Goal: Task Accomplishment & Management: Manage account settings

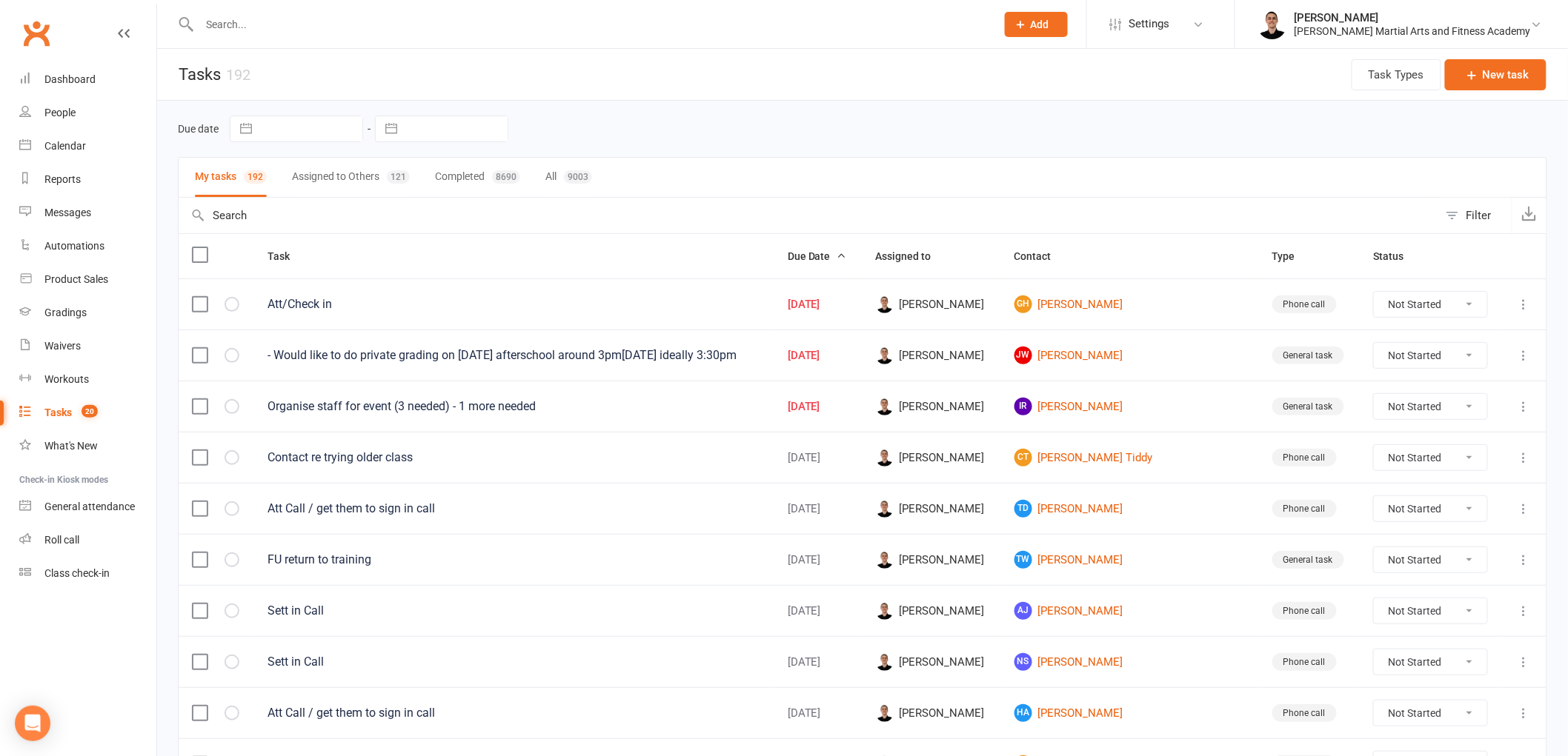
click at [1375, 404] on select "Not Started In Progress Waiting Complete" at bounding box center [1430, 407] width 113 height 25
click at [1374, 398] on select "Not Started In Progress Waiting Complete" at bounding box center [1430, 407] width 113 height 25
select select "unstarted"
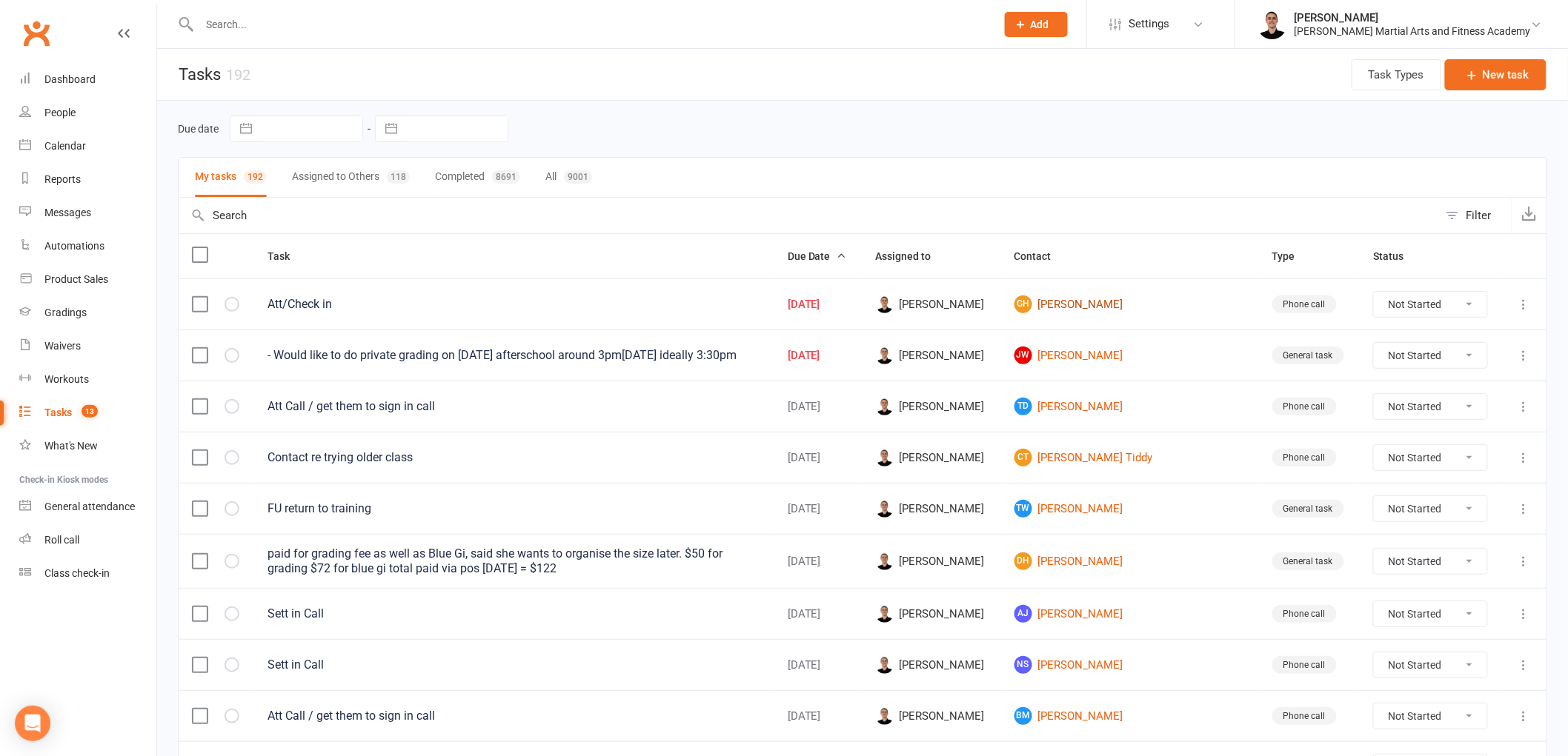
click at [1131, 305] on link "GH [PERSON_NAME]" at bounding box center [1129, 304] width 231 height 18
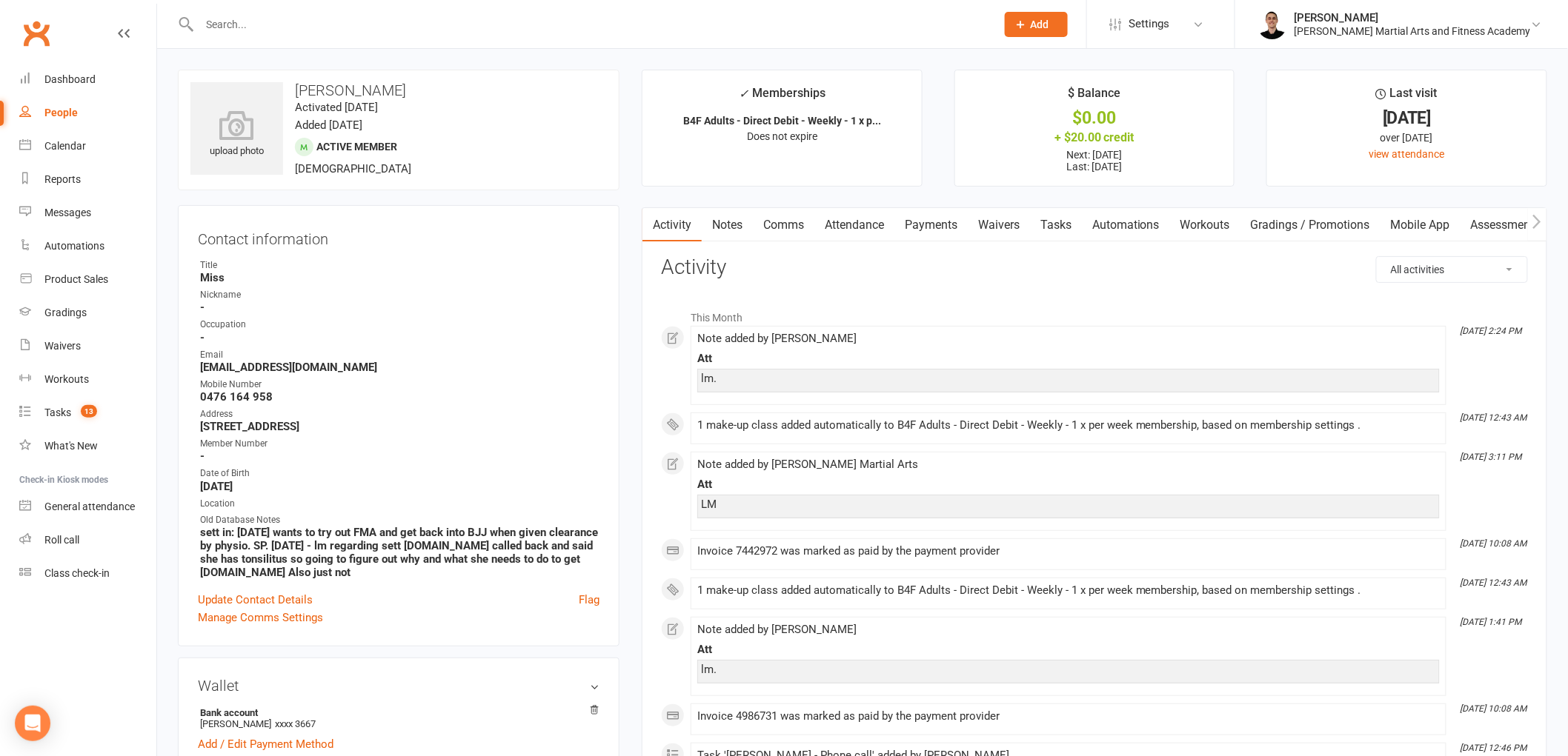
click at [1060, 223] on link "Tasks" at bounding box center [1056, 225] width 52 height 34
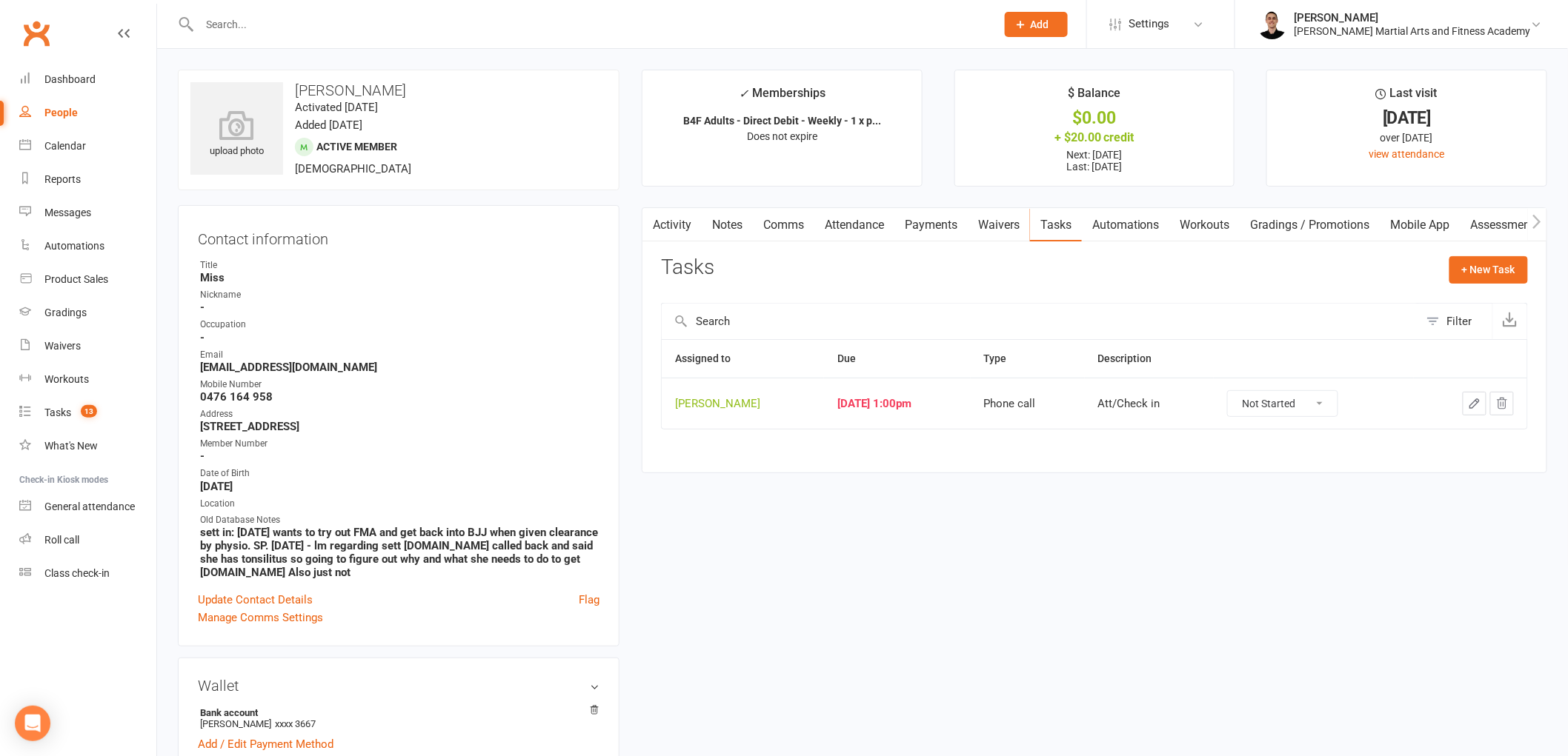
click at [1471, 406] on icon "button" at bounding box center [1475, 404] width 13 height 13
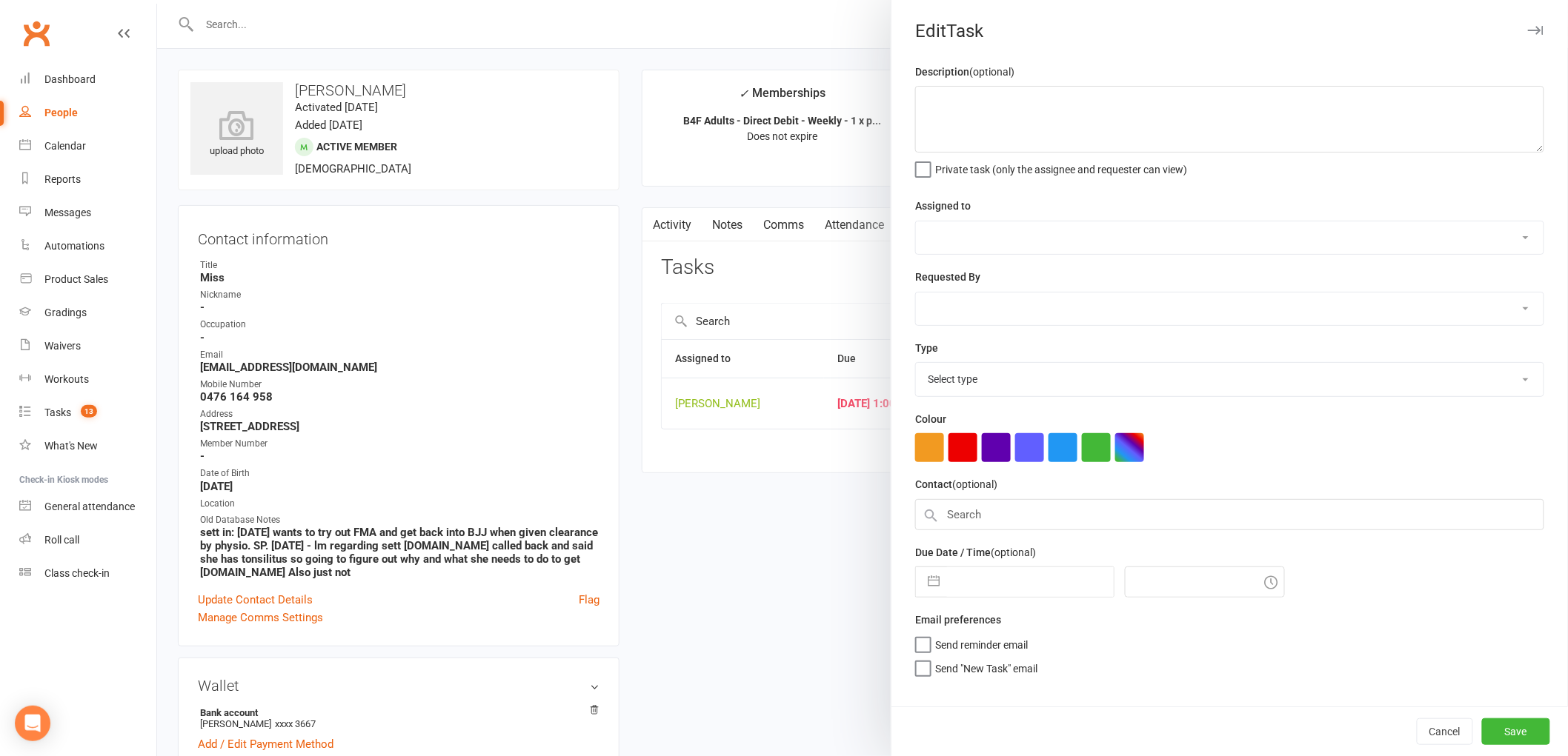
type textarea "Att/Check in"
select select "47660"
type input "[DATE]"
type input "1:00pm"
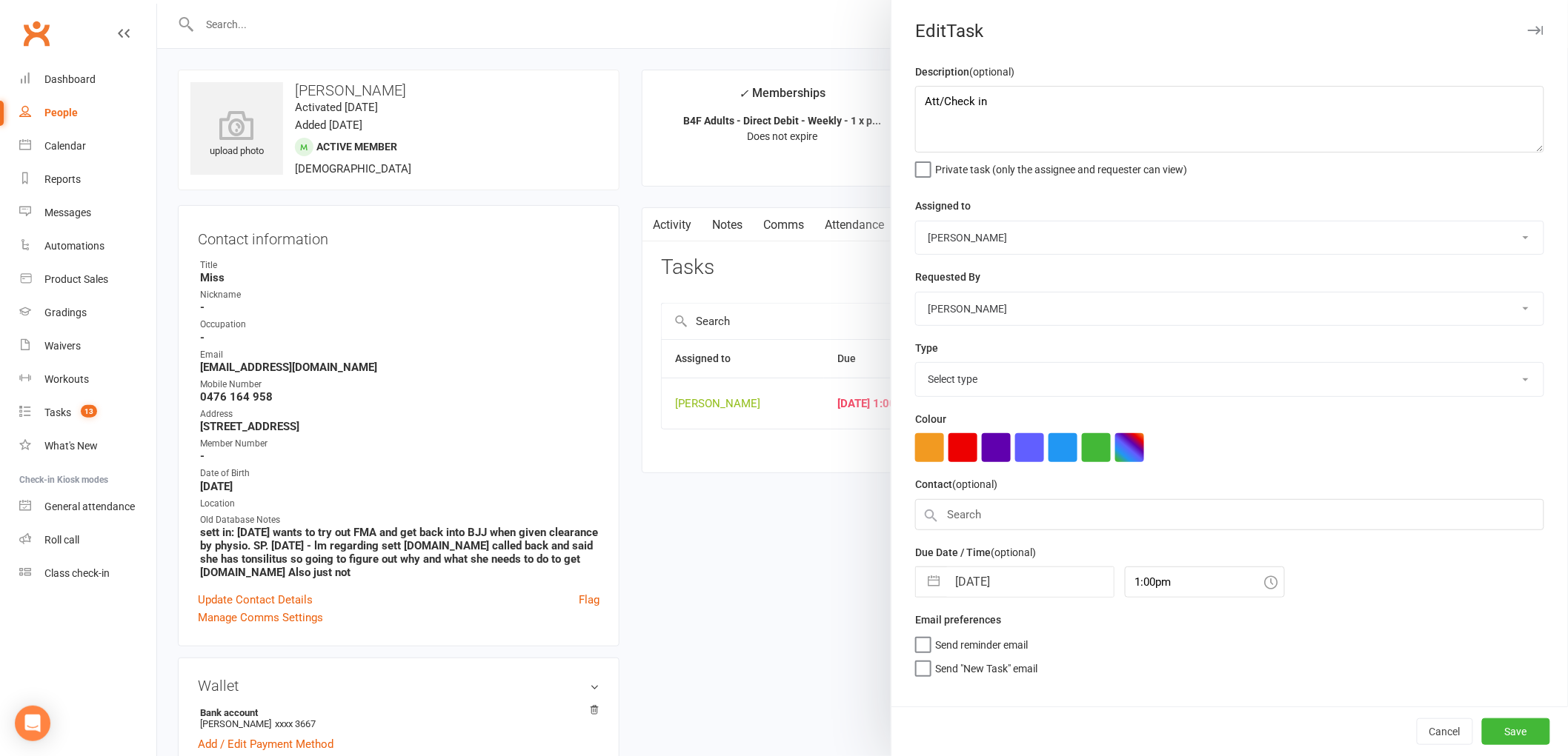
select select "25277"
select select "8"
select select "2025"
select select "9"
select select "2025"
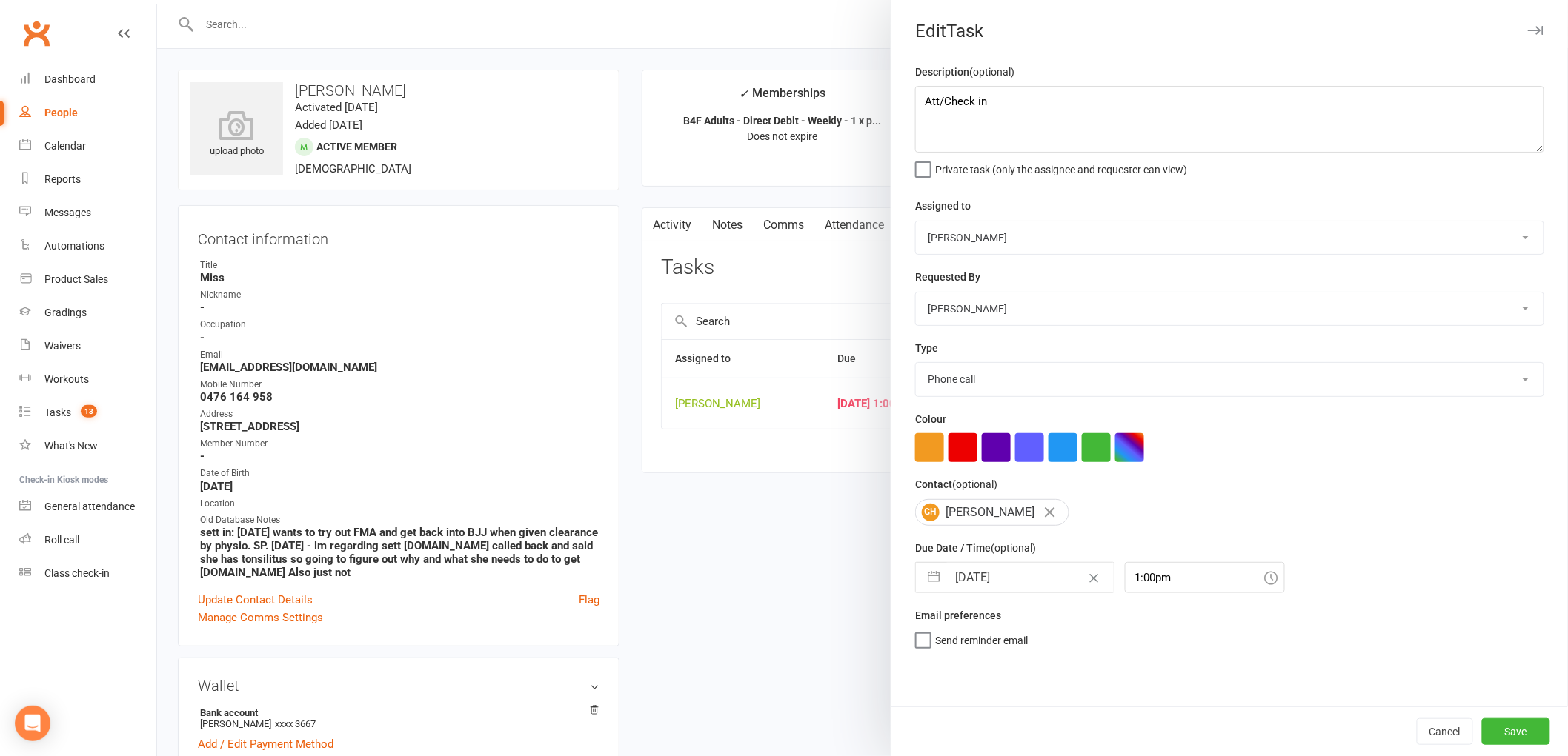
select select "10"
select select "2025"
click at [991, 581] on input "[DATE]" at bounding box center [1030, 577] width 166 height 29
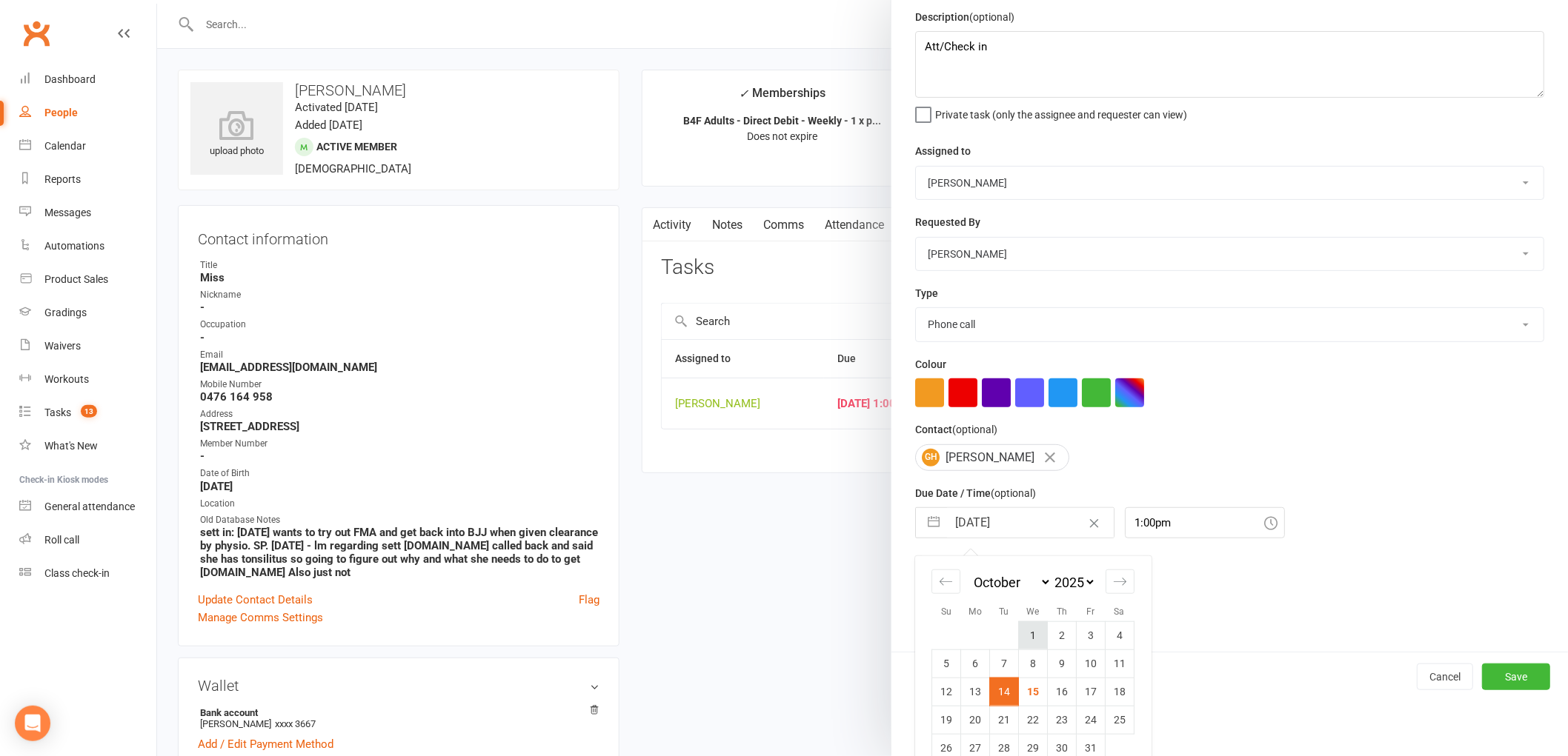
scroll to position [78, 0]
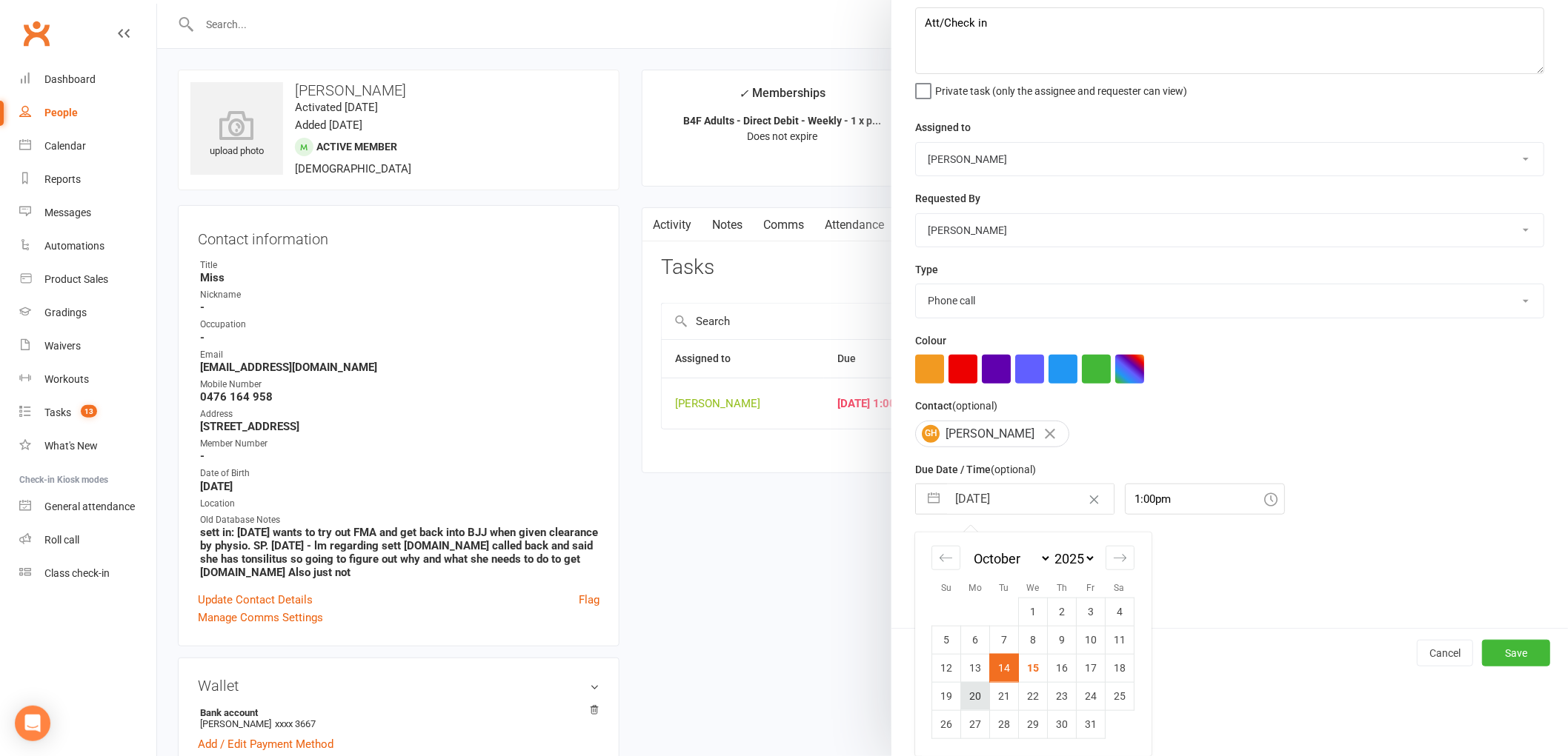
click at [973, 693] on td "20" at bounding box center [976, 696] width 29 height 29
type input "[DATE]"
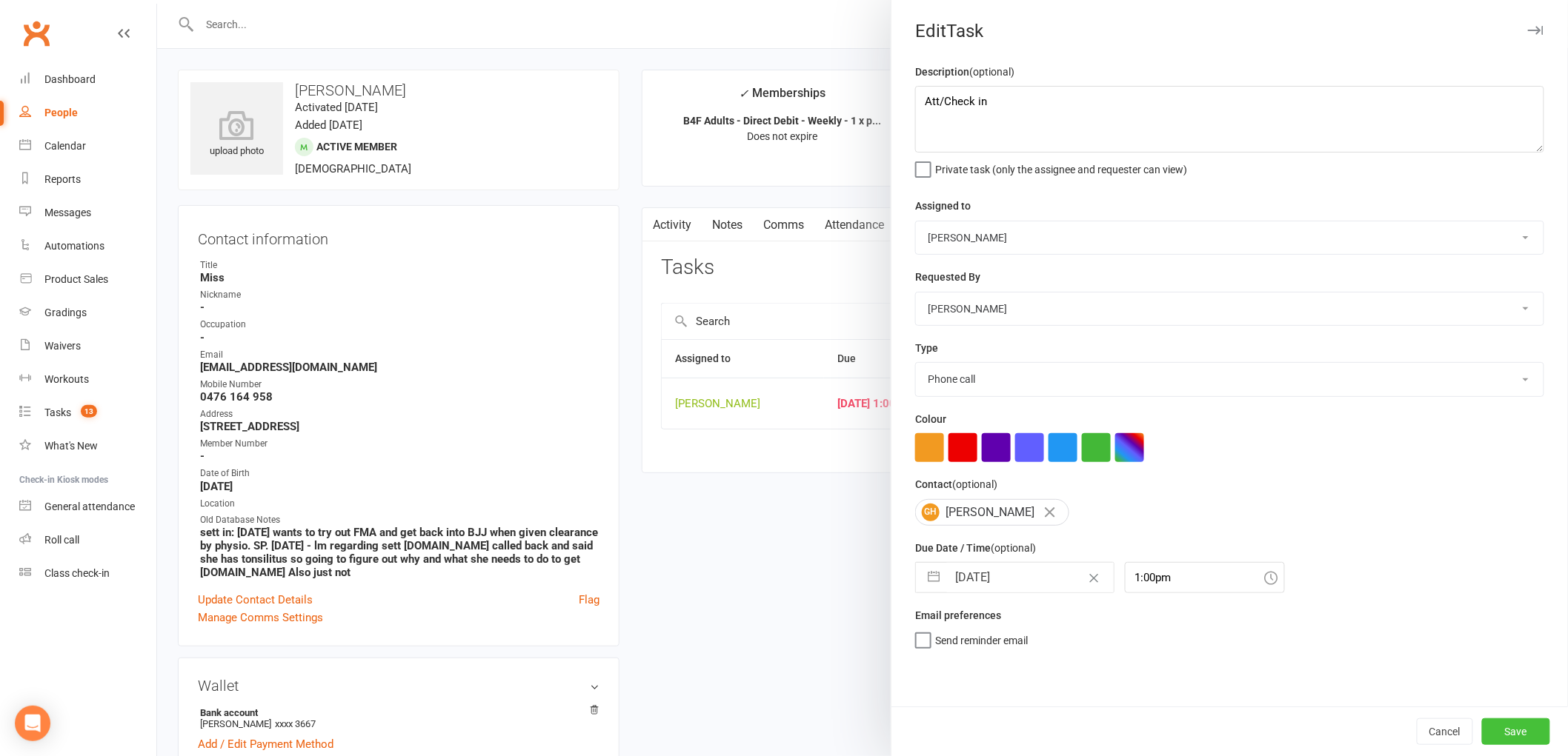
click at [1485, 731] on button "Save" at bounding box center [1516, 732] width 68 height 27
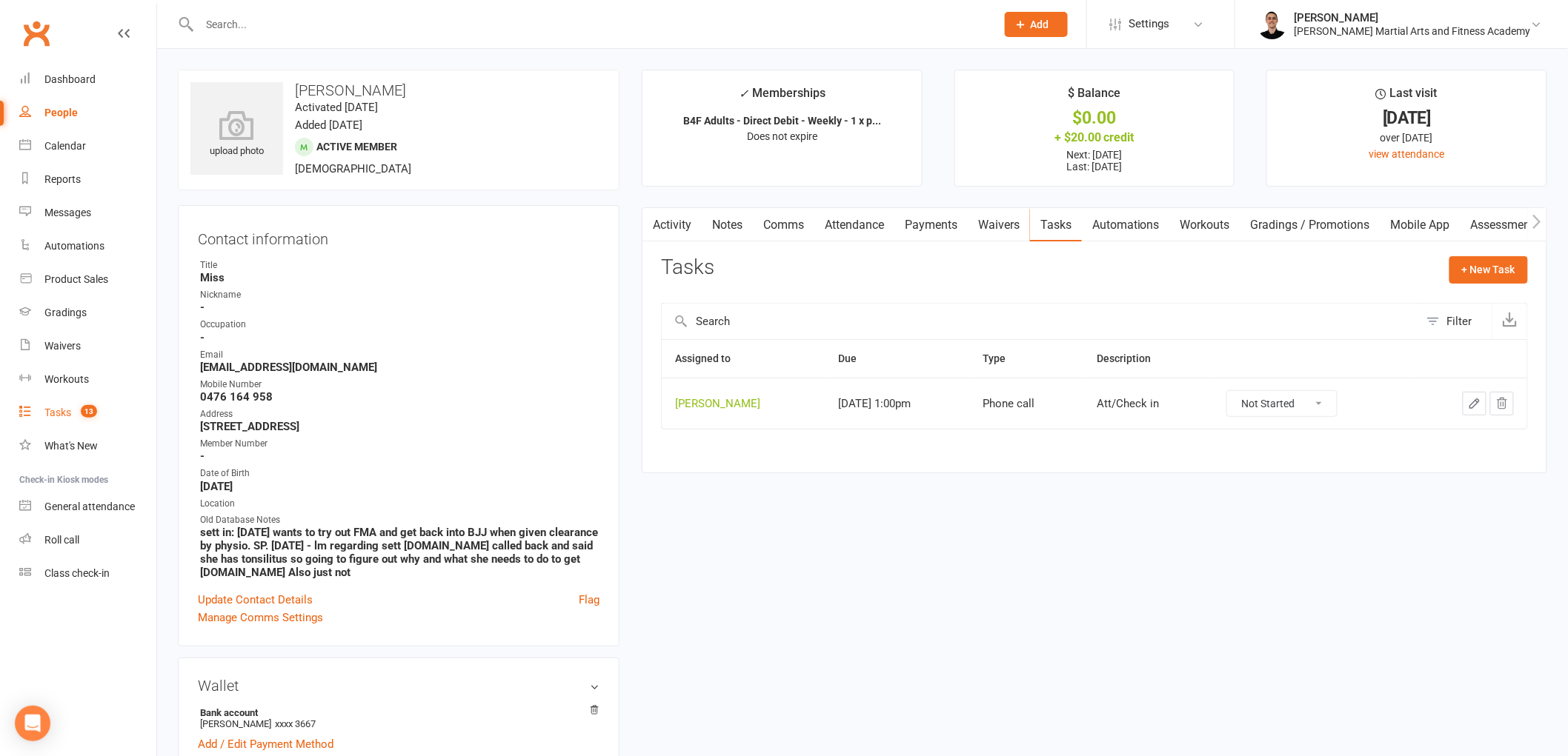
click at [69, 410] on div "Tasks" at bounding box center [58, 412] width 27 height 12
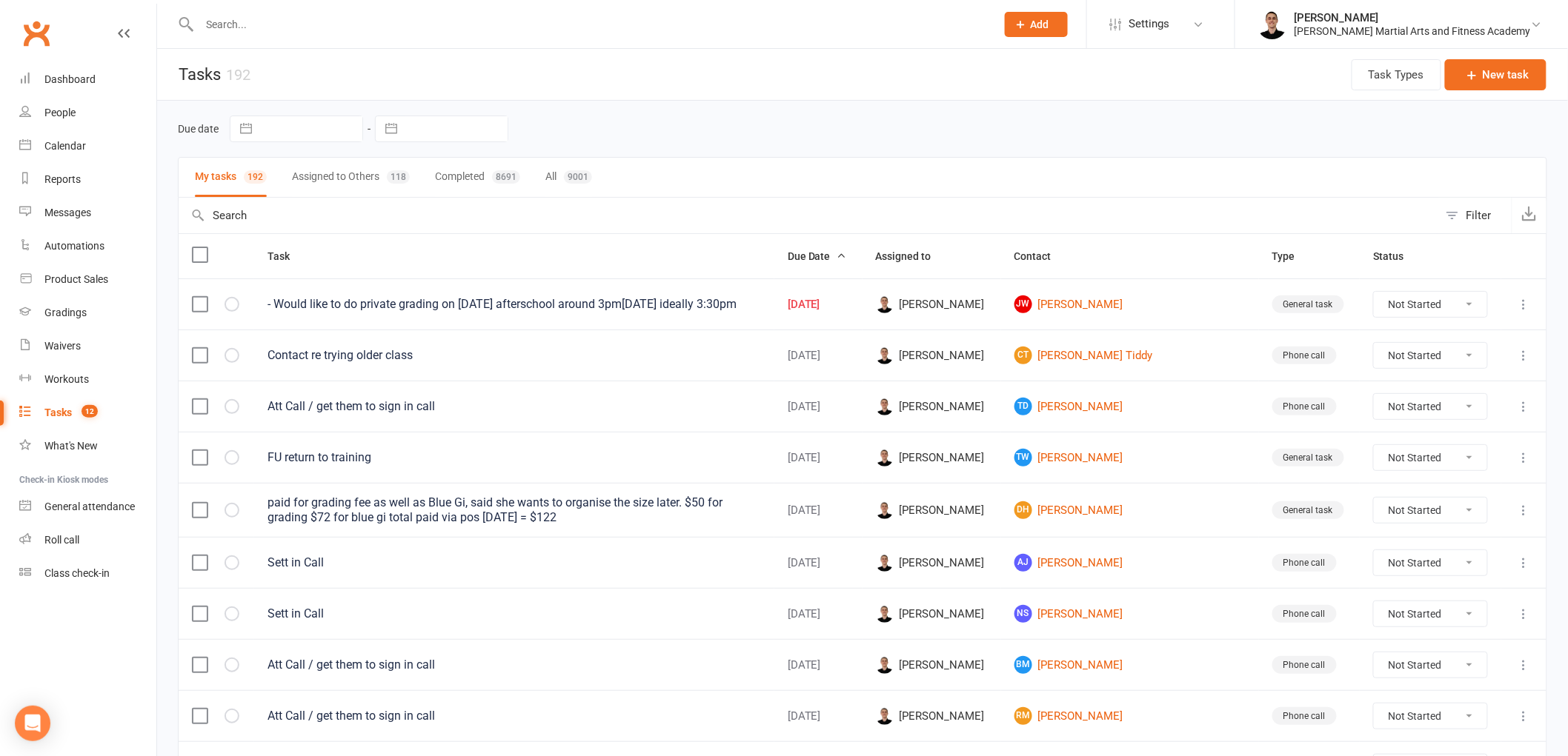
click at [450, 29] on input "text" at bounding box center [590, 24] width 791 height 21
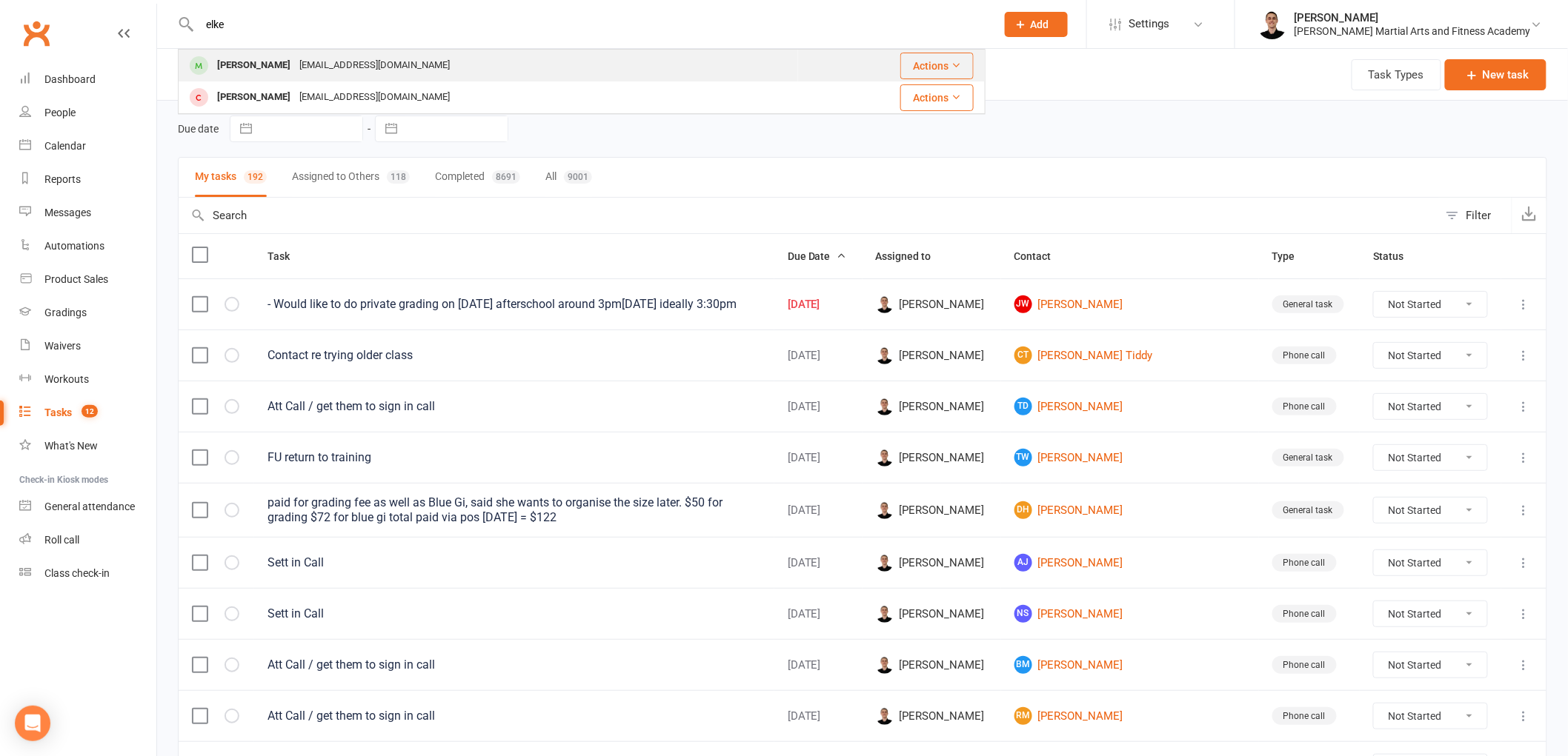
type input "elke"
click at [394, 60] on div "[EMAIL_ADDRESS][DOMAIN_NAME]" at bounding box center [375, 66] width 160 height 22
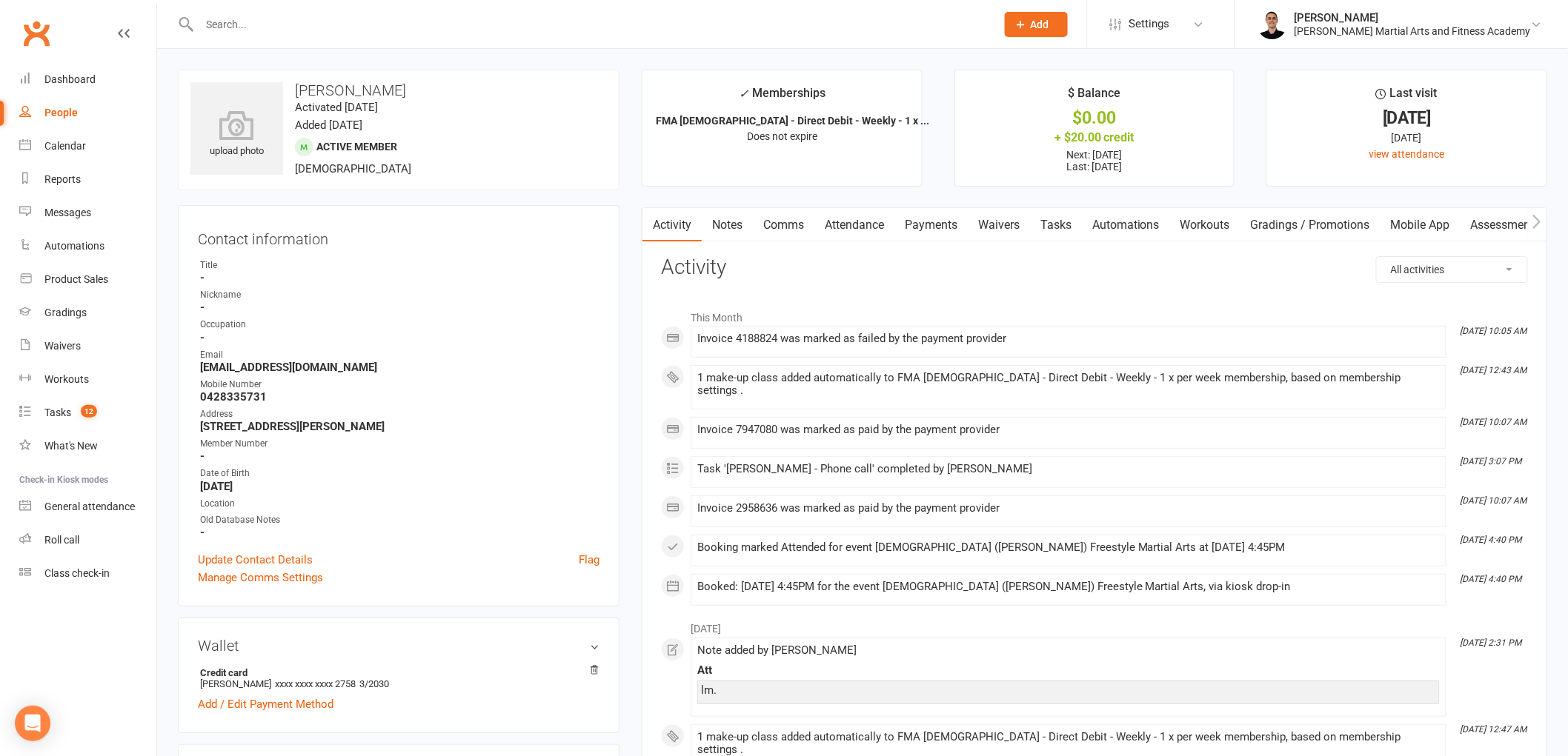
click at [955, 234] on link "Payments" at bounding box center [930, 225] width 73 height 34
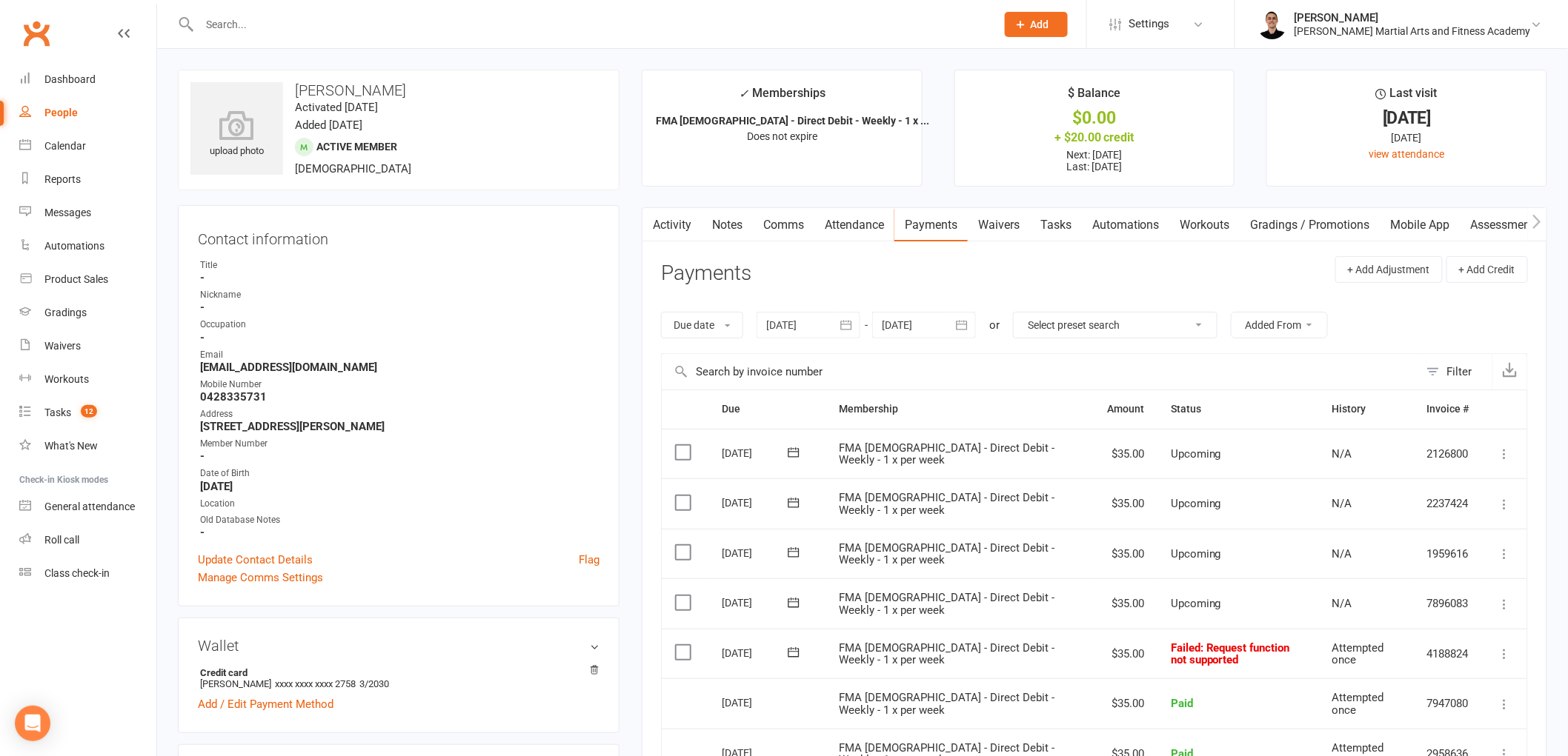
click at [850, 225] on link "Attendance" at bounding box center [854, 225] width 80 height 34
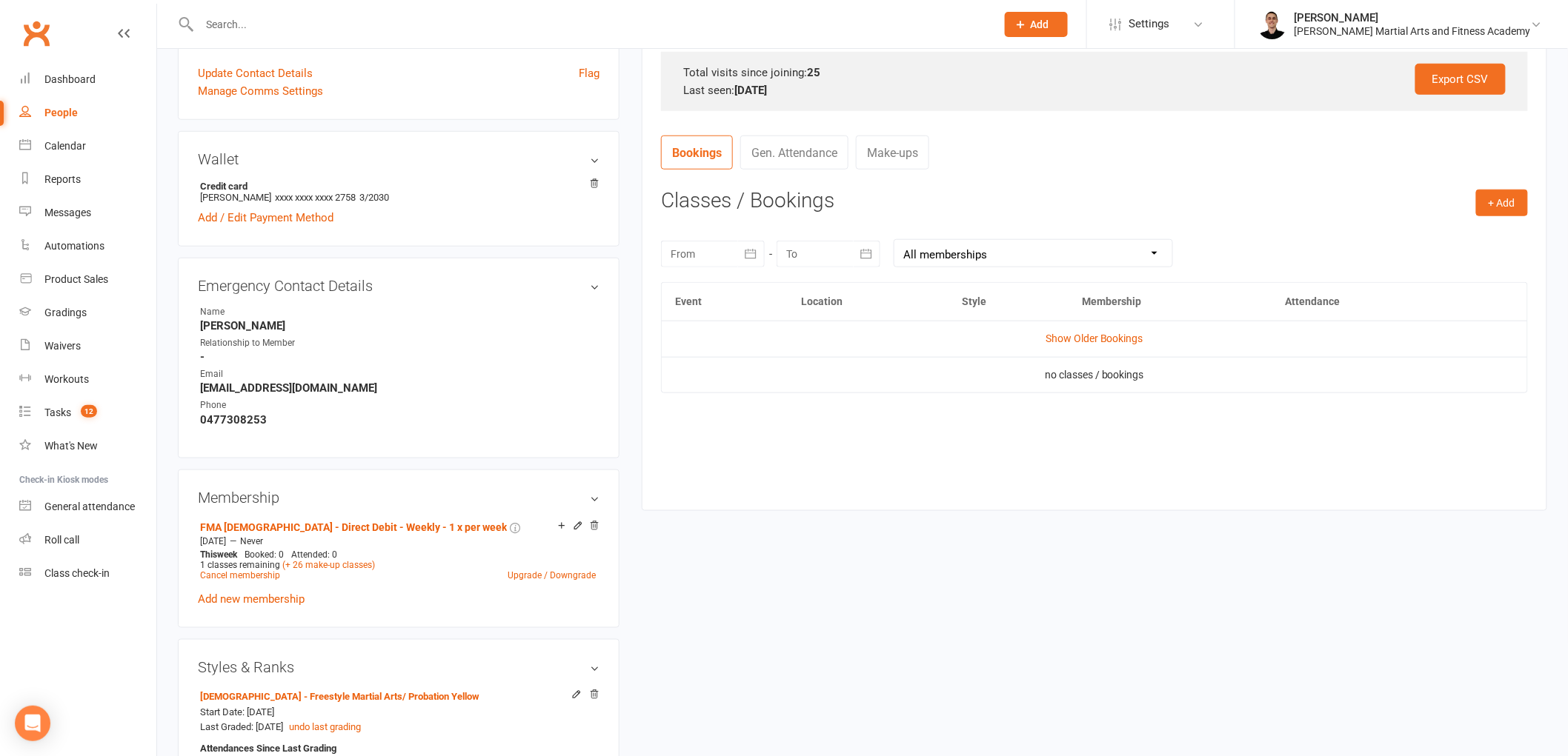
scroll to position [493, 0]
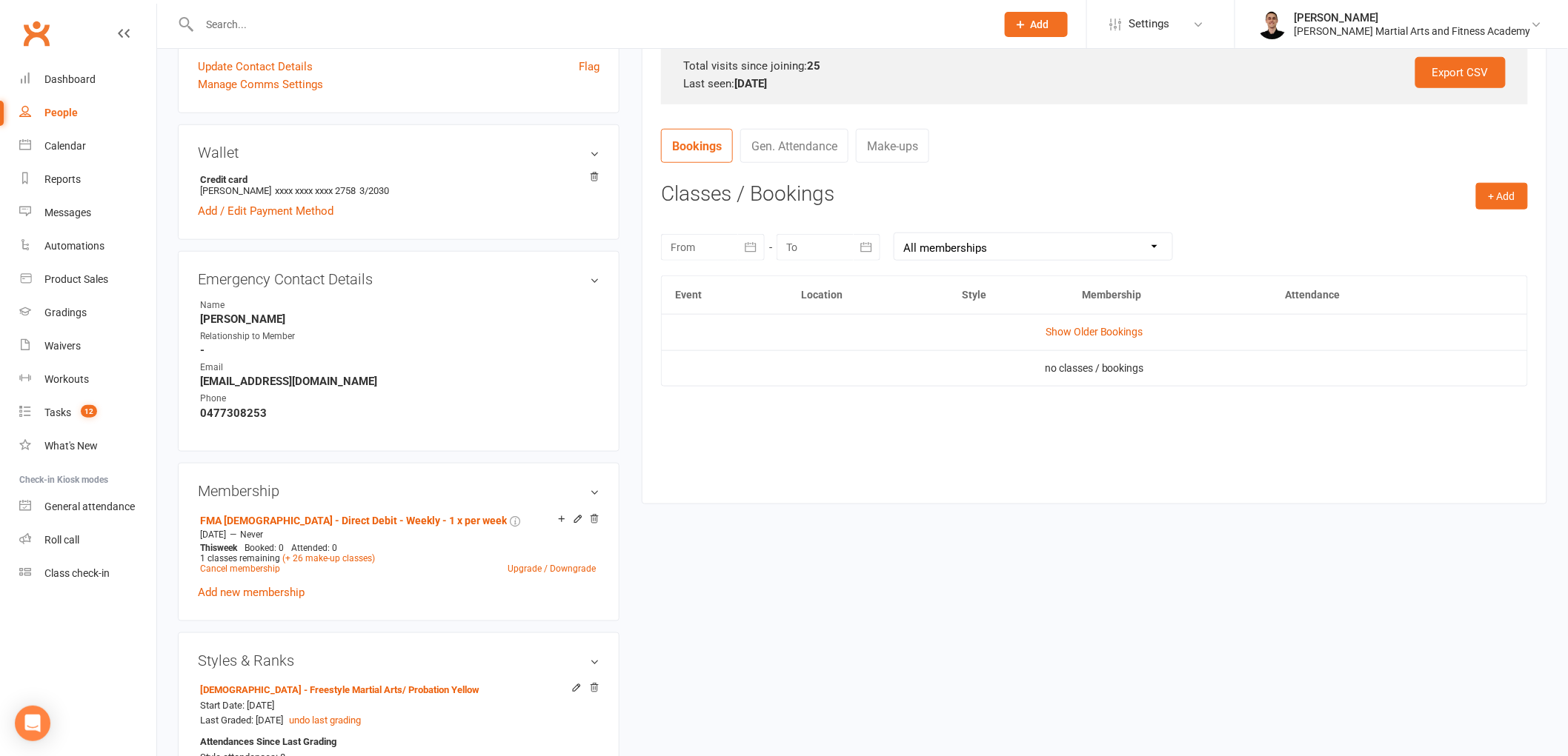
click at [1518, 210] on div "+ Add Book Event Add Appointment Book a Friend Classes / Bookings [DATE] Sun Mo…" at bounding box center [1095, 332] width 867 height 298
click at [1498, 196] on button "+ Add" at bounding box center [1502, 197] width 52 height 27
click at [1453, 218] on link "Book Event" at bounding box center [1454, 229] width 147 height 29
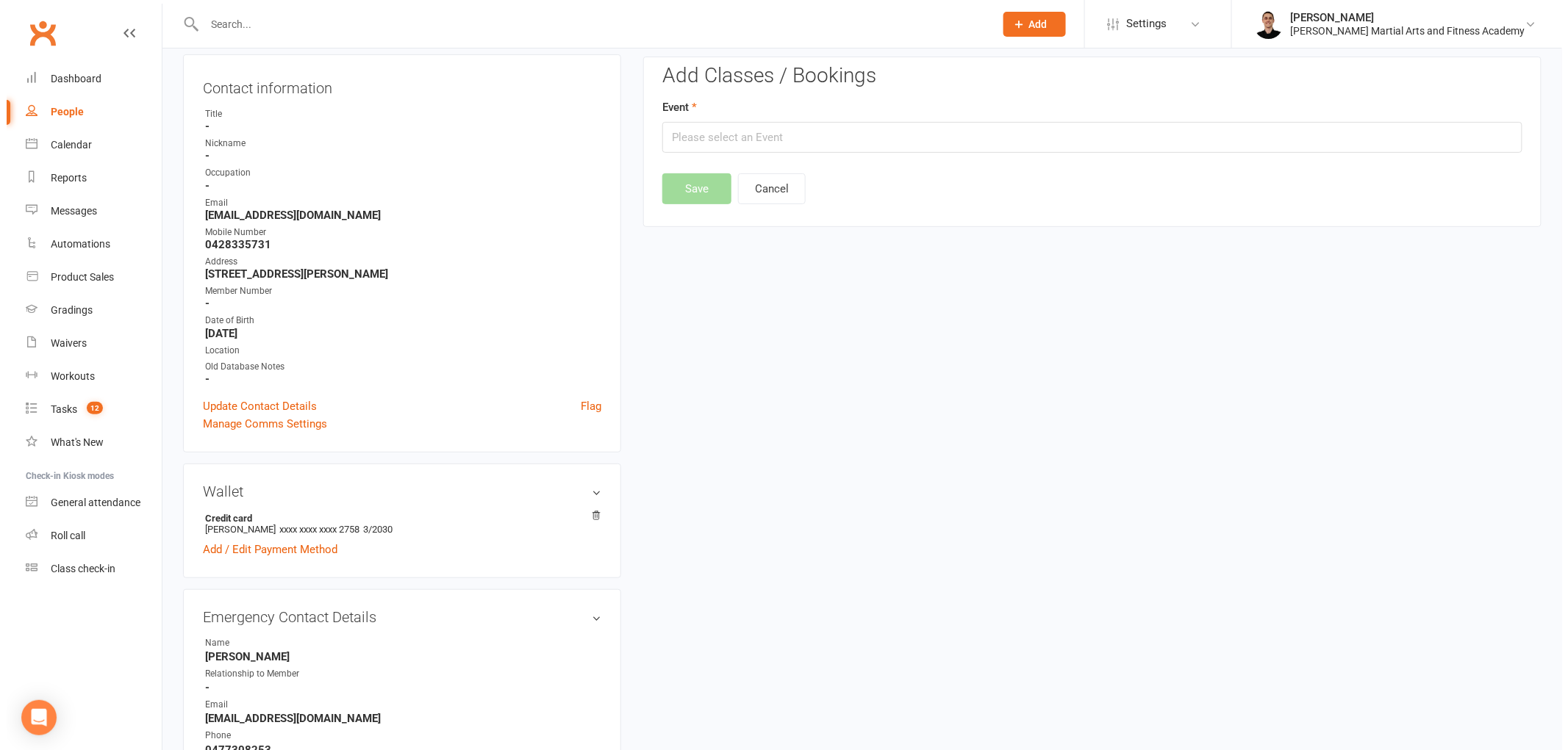
scroll to position [132, 0]
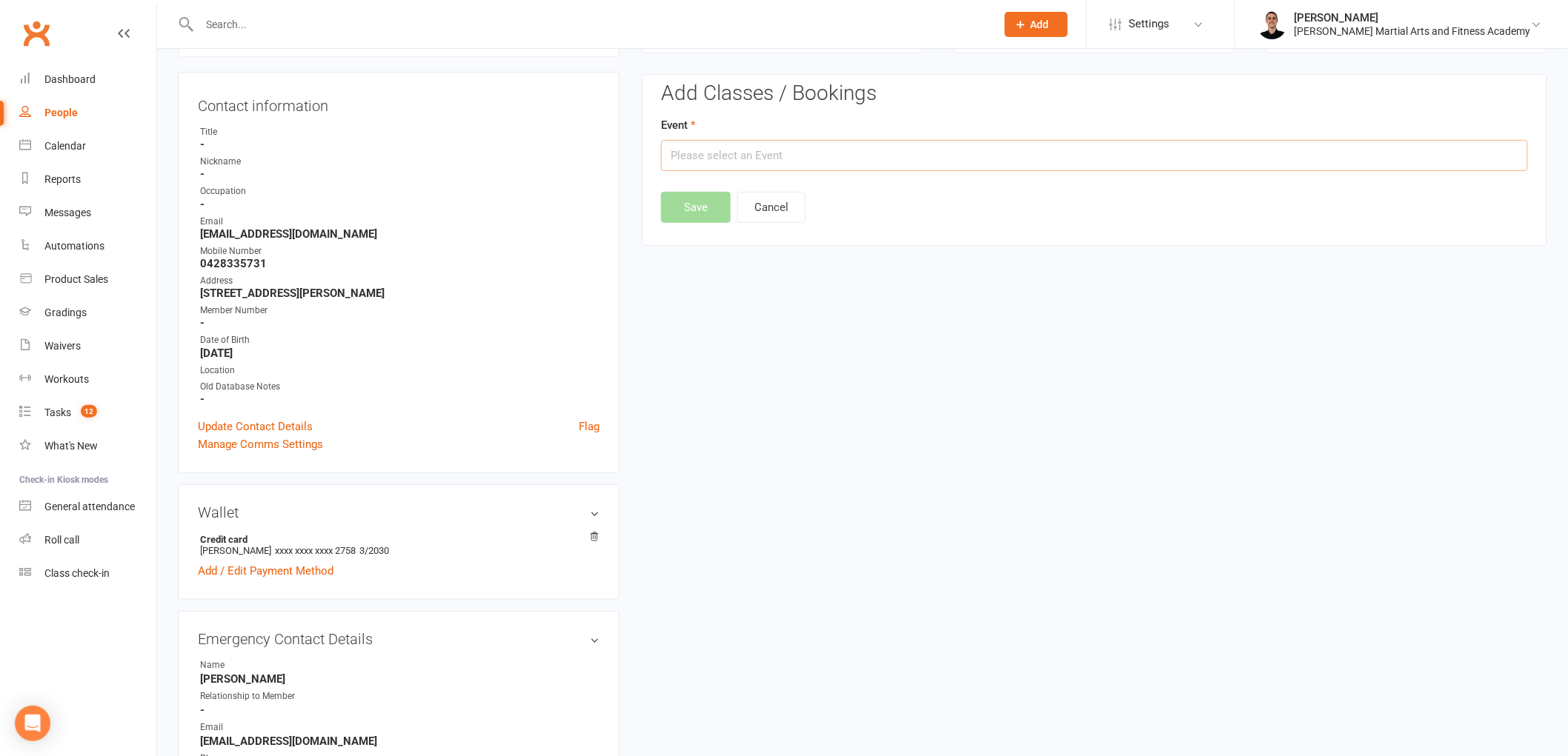
click at [957, 160] on input "text" at bounding box center [1095, 155] width 867 height 31
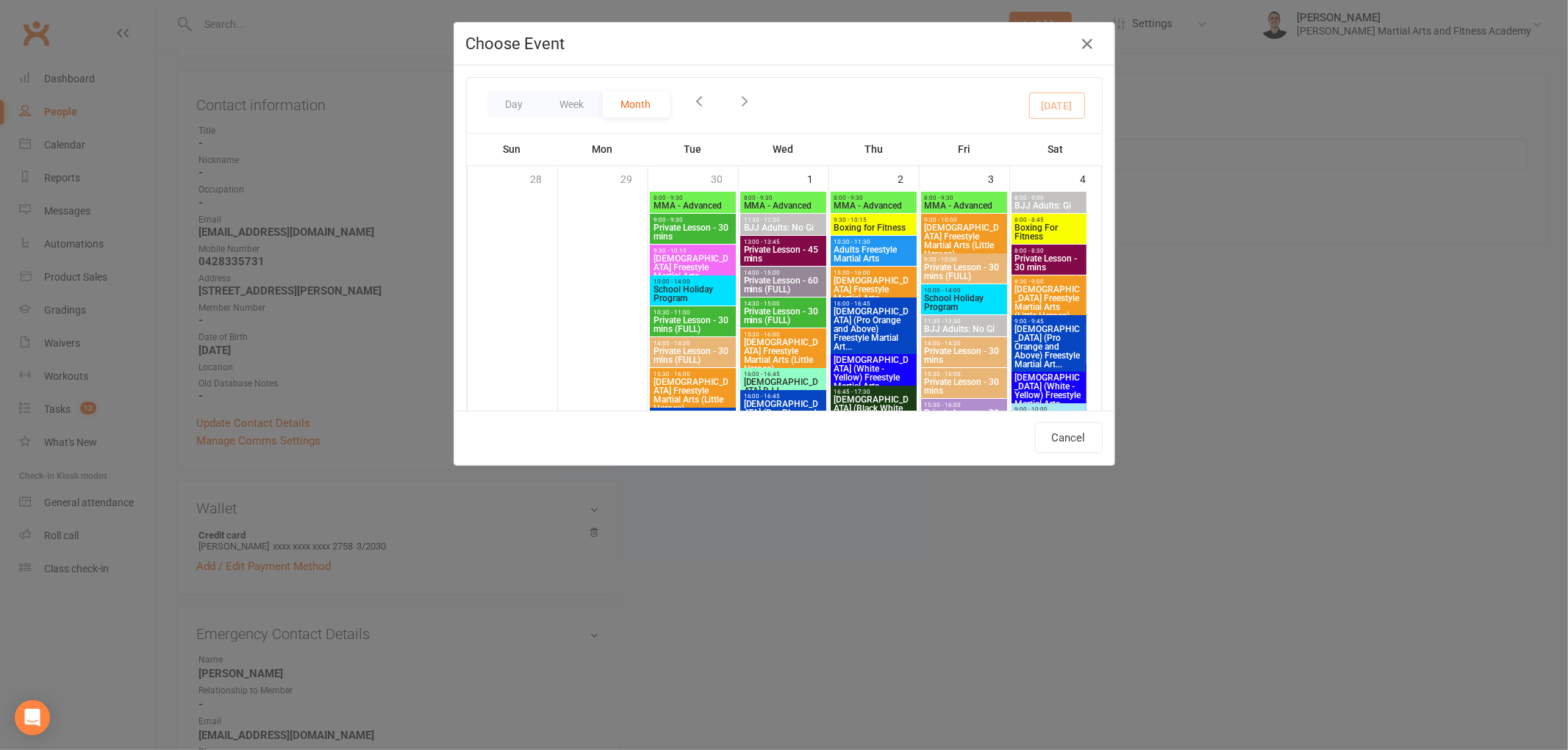
type input "[DEMOGRAPHIC_DATA] ([PERSON_NAME]) Freestyle Martial Arts - [DATE] 4:45:00 PM"
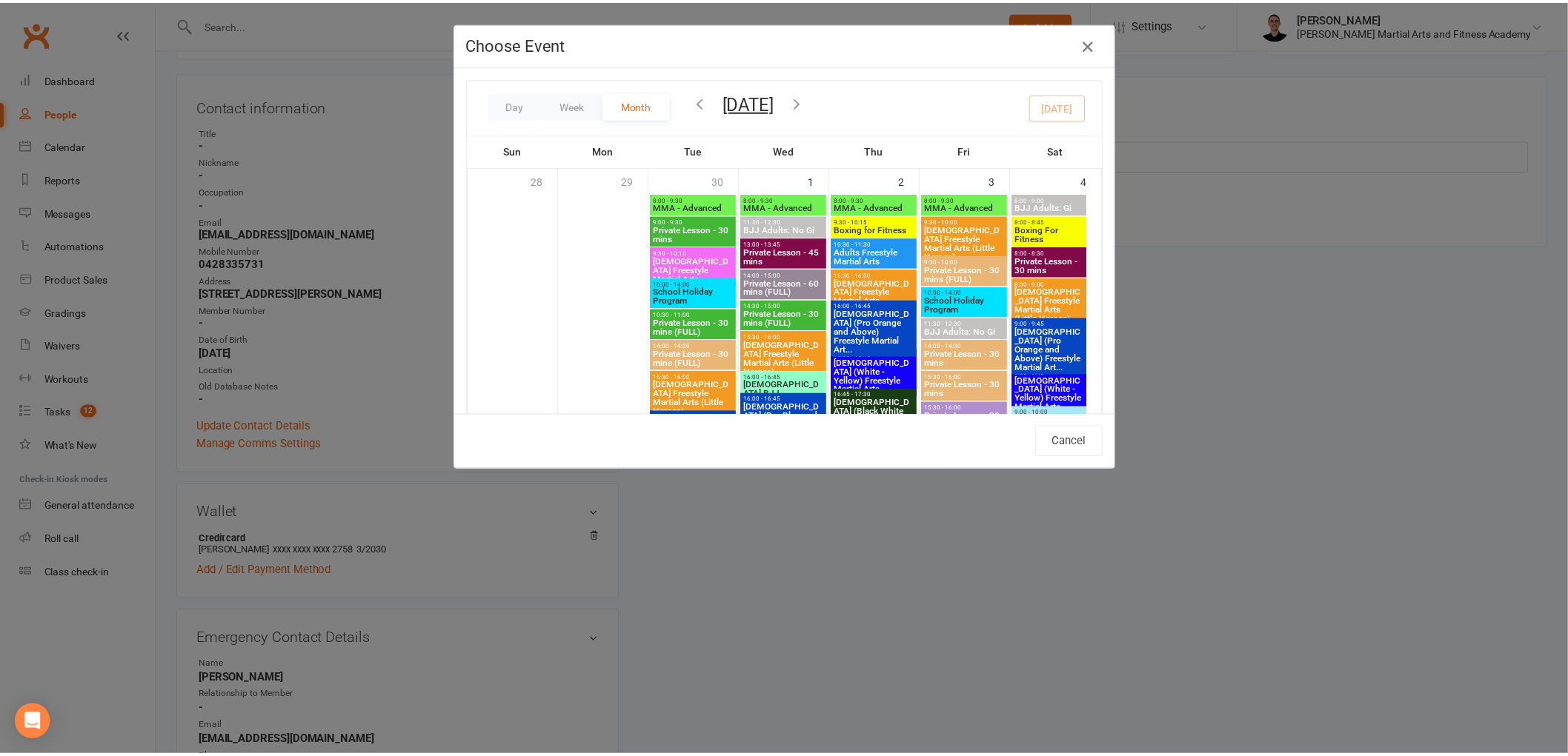
scroll to position [2057, 0]
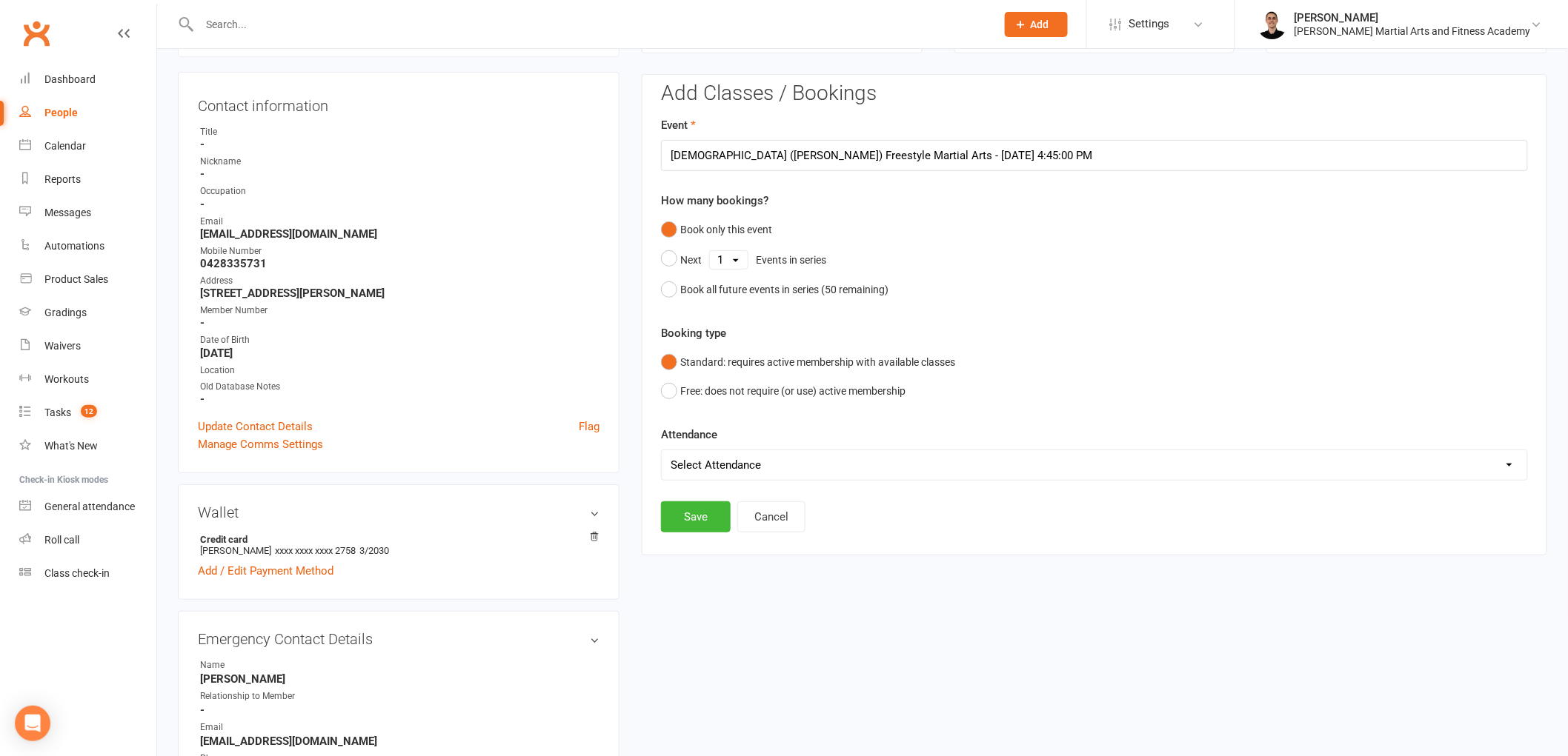
click at [723, 458] on select "Select Attendance Attended Absent" at bounding box center [1094, 465] width 866 height 29
select select "0"
click at [661, 450] on select "Select Attendance Attended Absent" at bounding box center [1094, 465] width 866 height 29
click at [687, 506] on button "Save" at bounding box center [696, 517] width 70 height 31
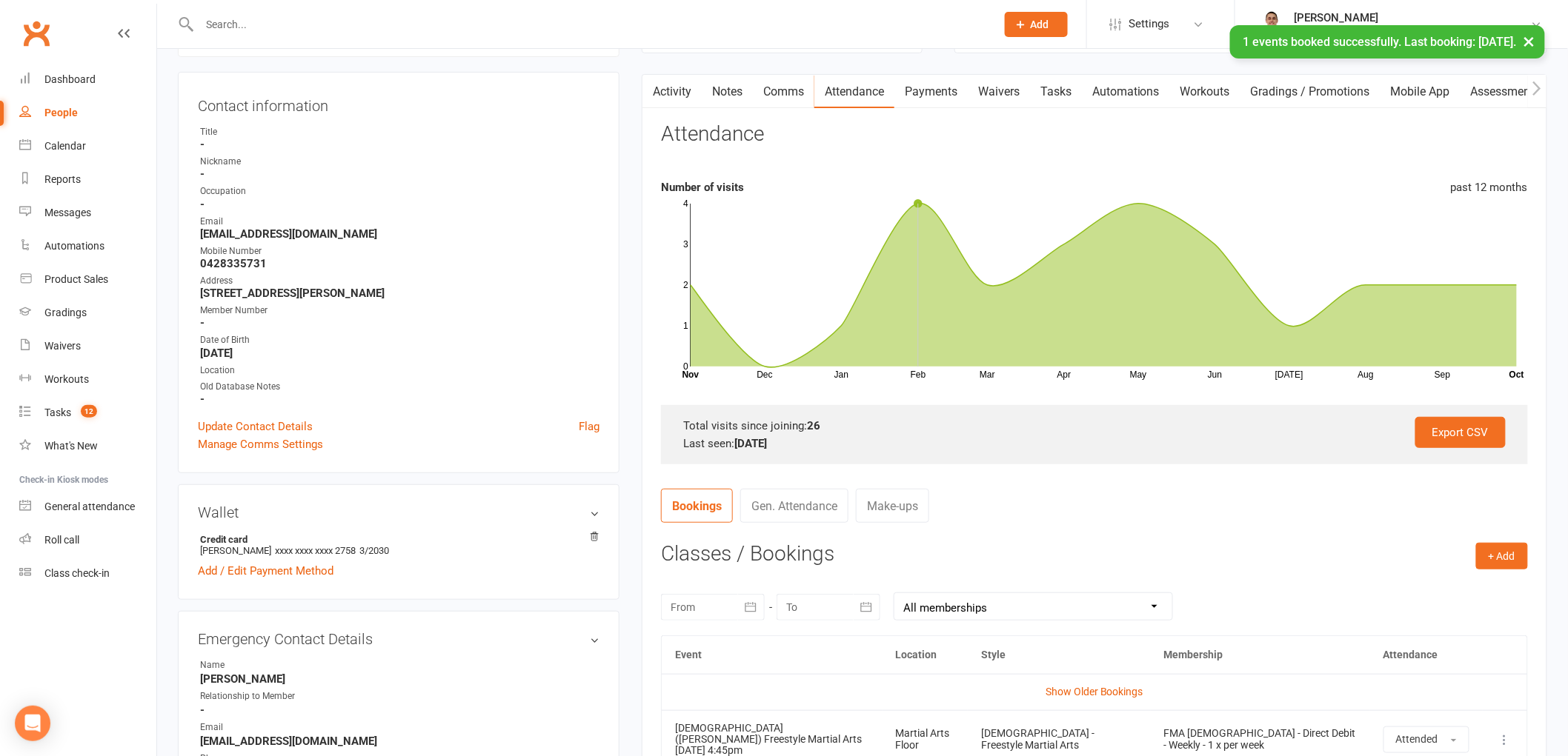
scroll to position [0, 0]
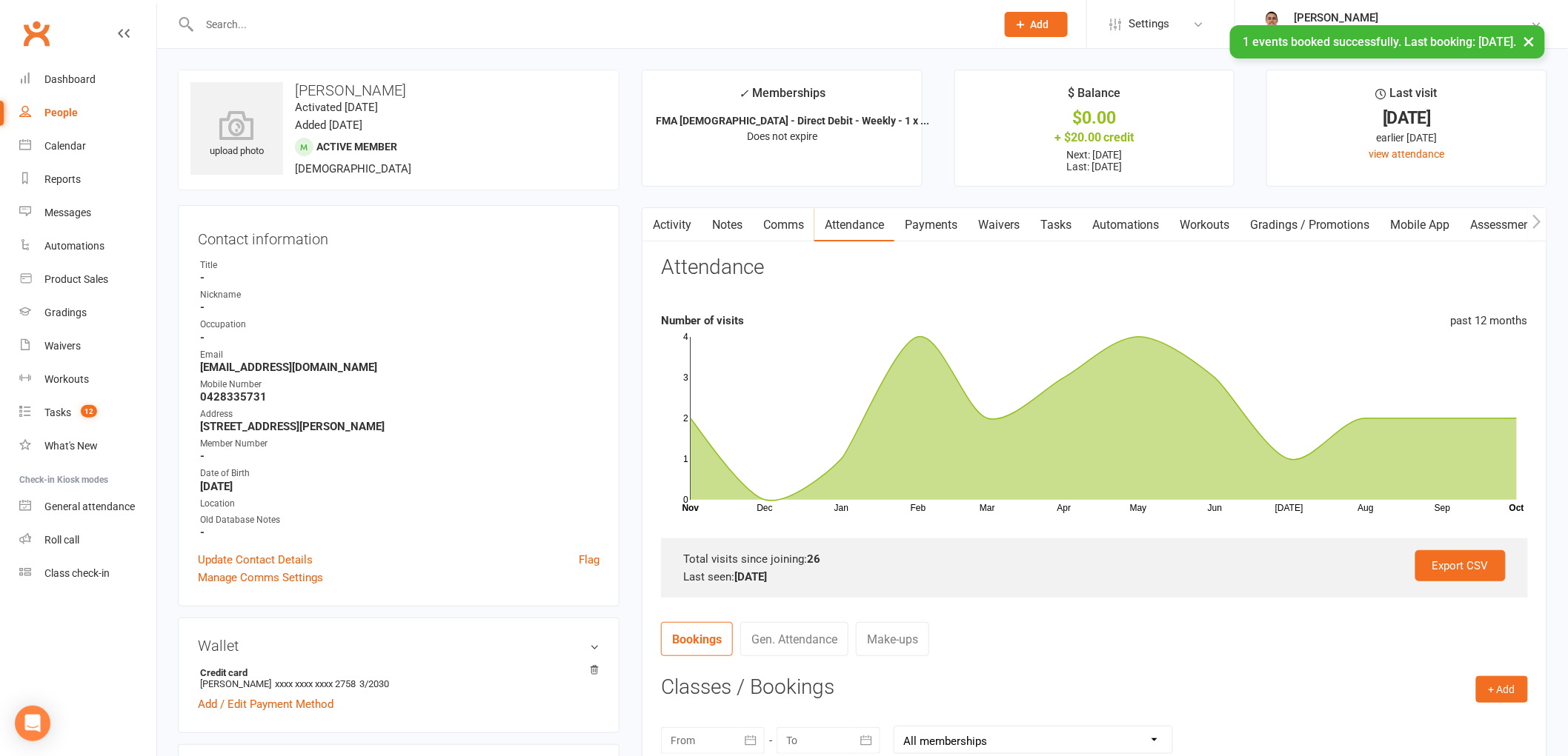
click at [1067, 216] on link "Tasks" at bounding box center [1056, 225] width 52 height 34
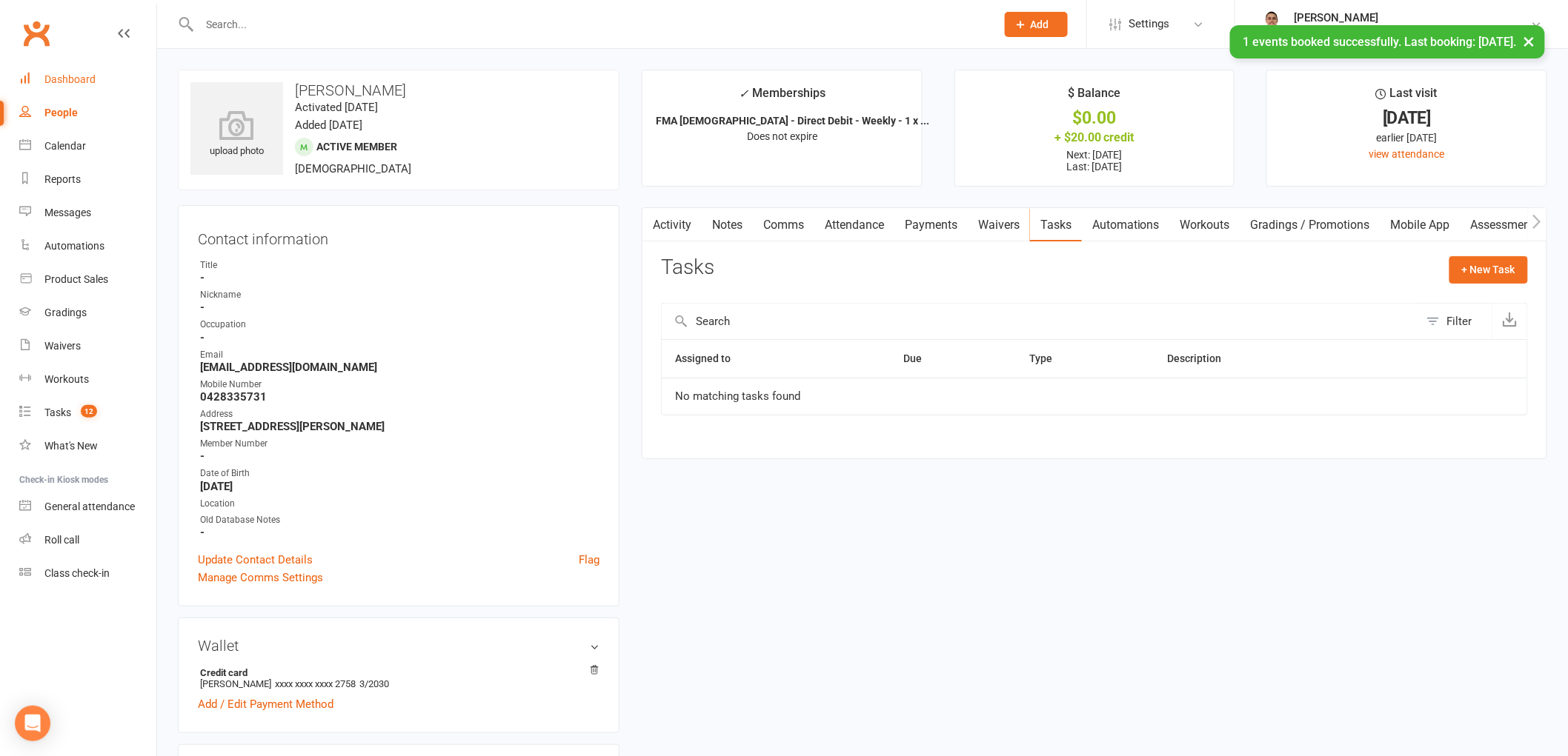
click at [74, 69] on link "Dashboard" at bounding box center [87, 80] width 137 height 34
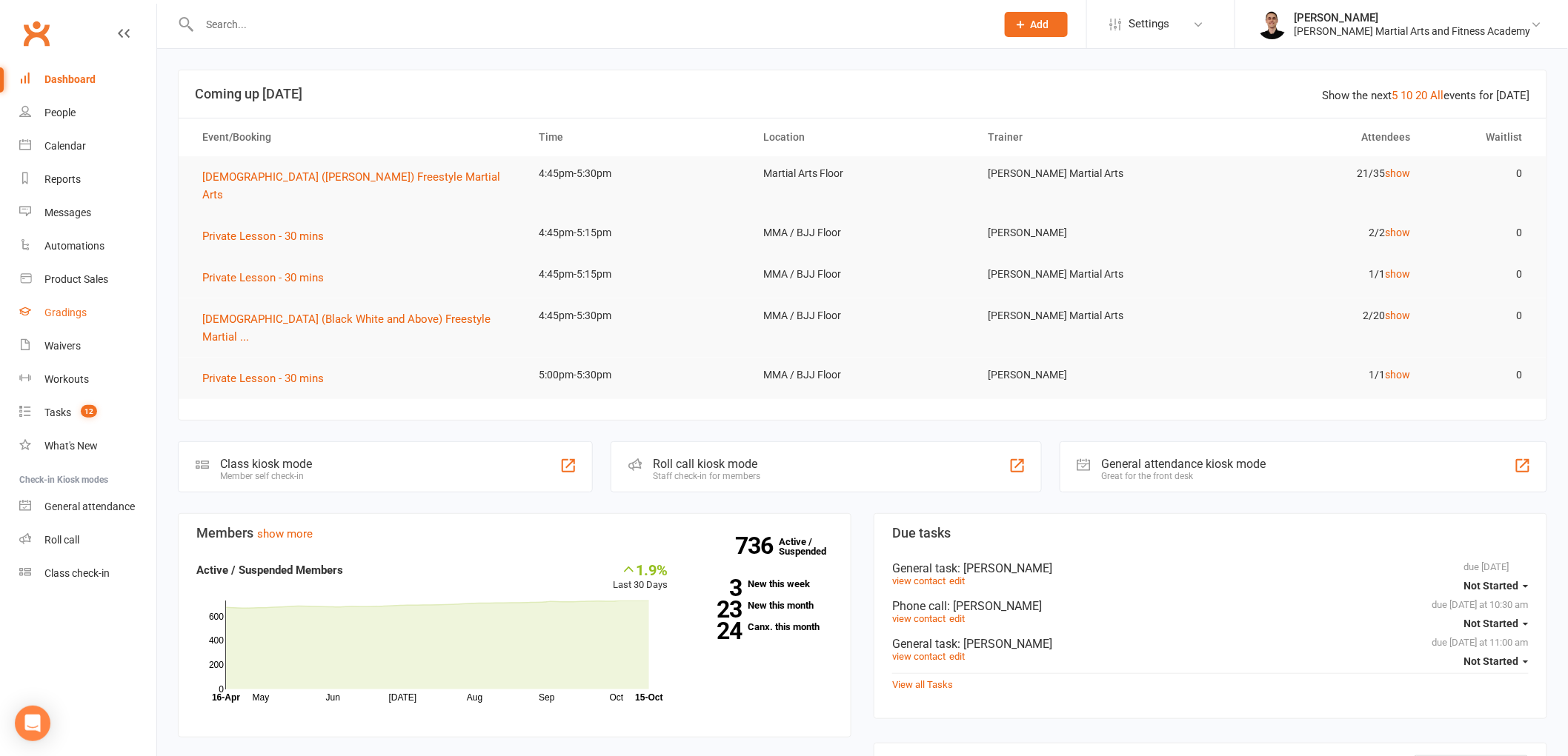
click at [106, 321] on link "Gradings" at bounding box center [87, 313] width 137 height 34
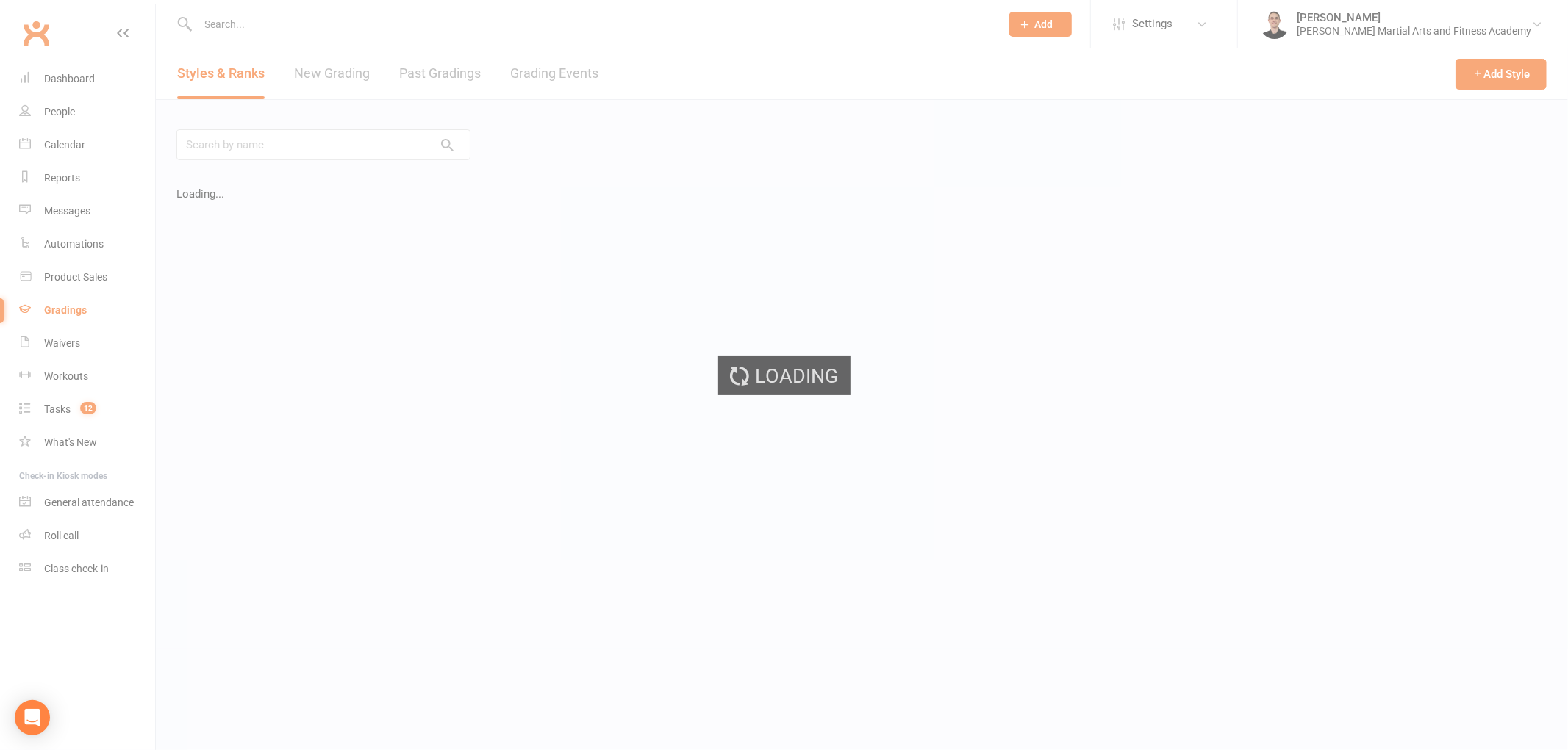
click at [104, 329] on div "Loading" at bounding box center [784, 375] width 1568 height 750
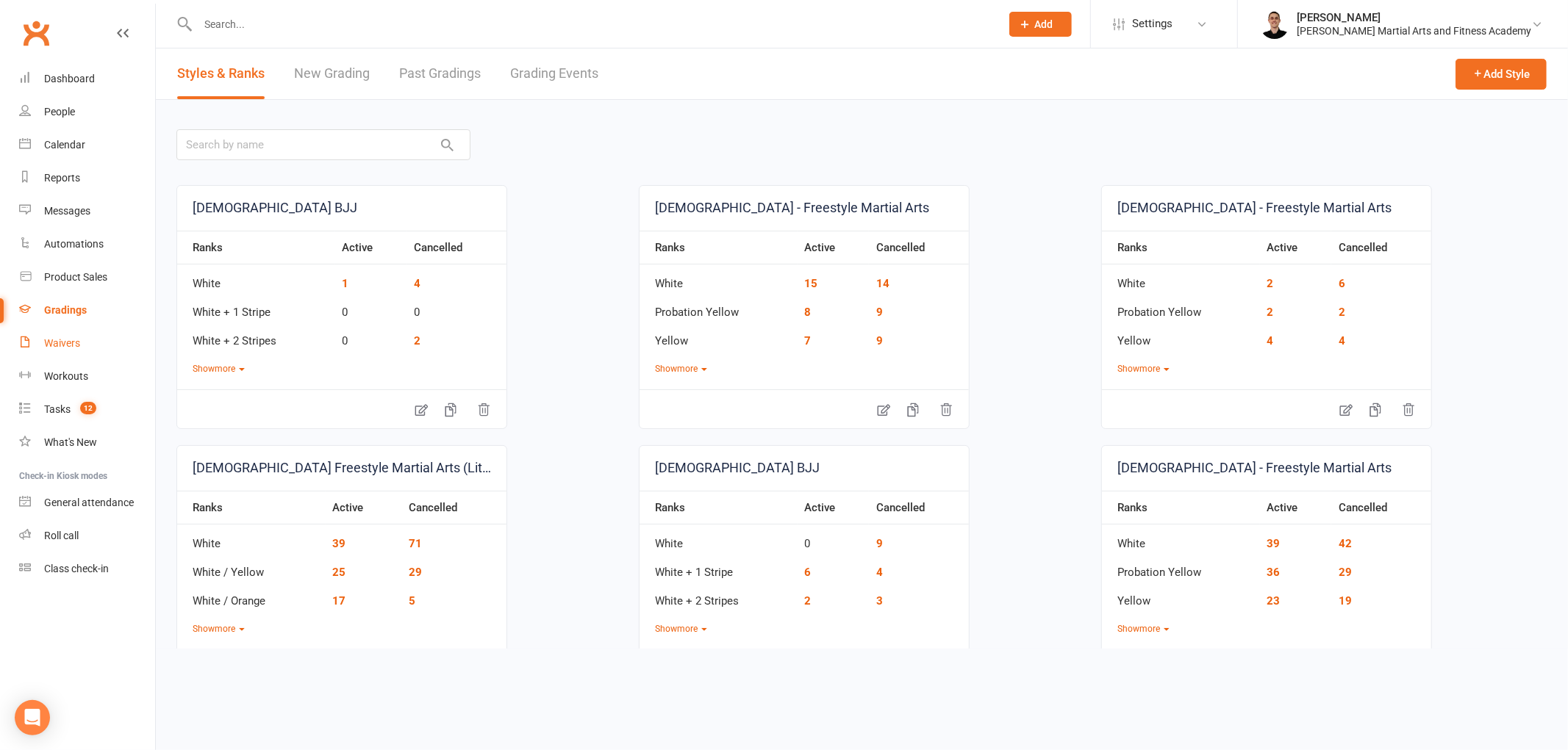
click at [43, 347] on ui-view "Prospect Member Non-attending contact Class / event Appointment Grading event T…" at bounding box center [784, 326] width 1568 height 645
click at [43, 347] on link "Waivers" at bounding box center [87, 343] width 136 height 33
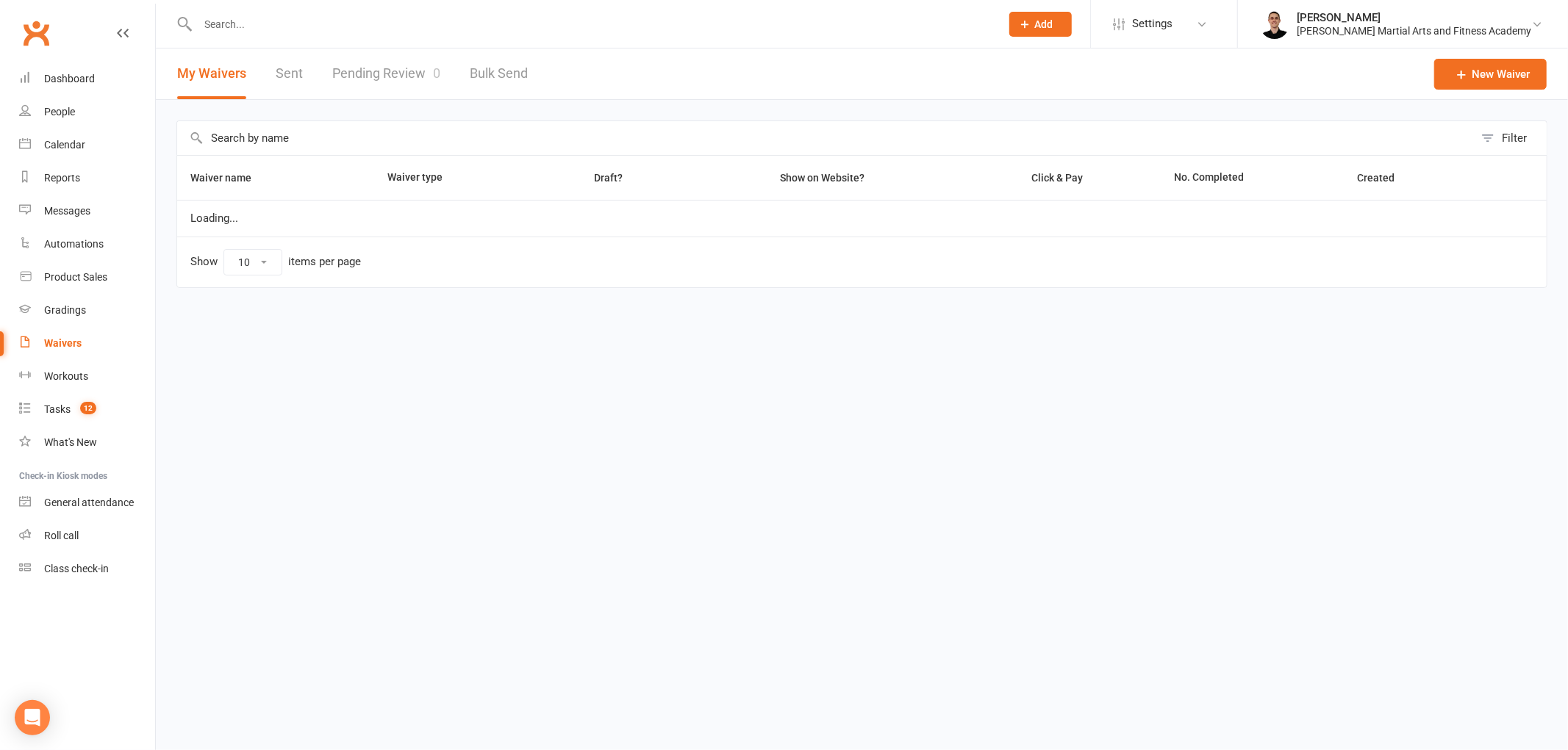
select select "25"
click at [375, 86] on link "Pending Review 0" at bounding box center [387, 73] width 108 height 51
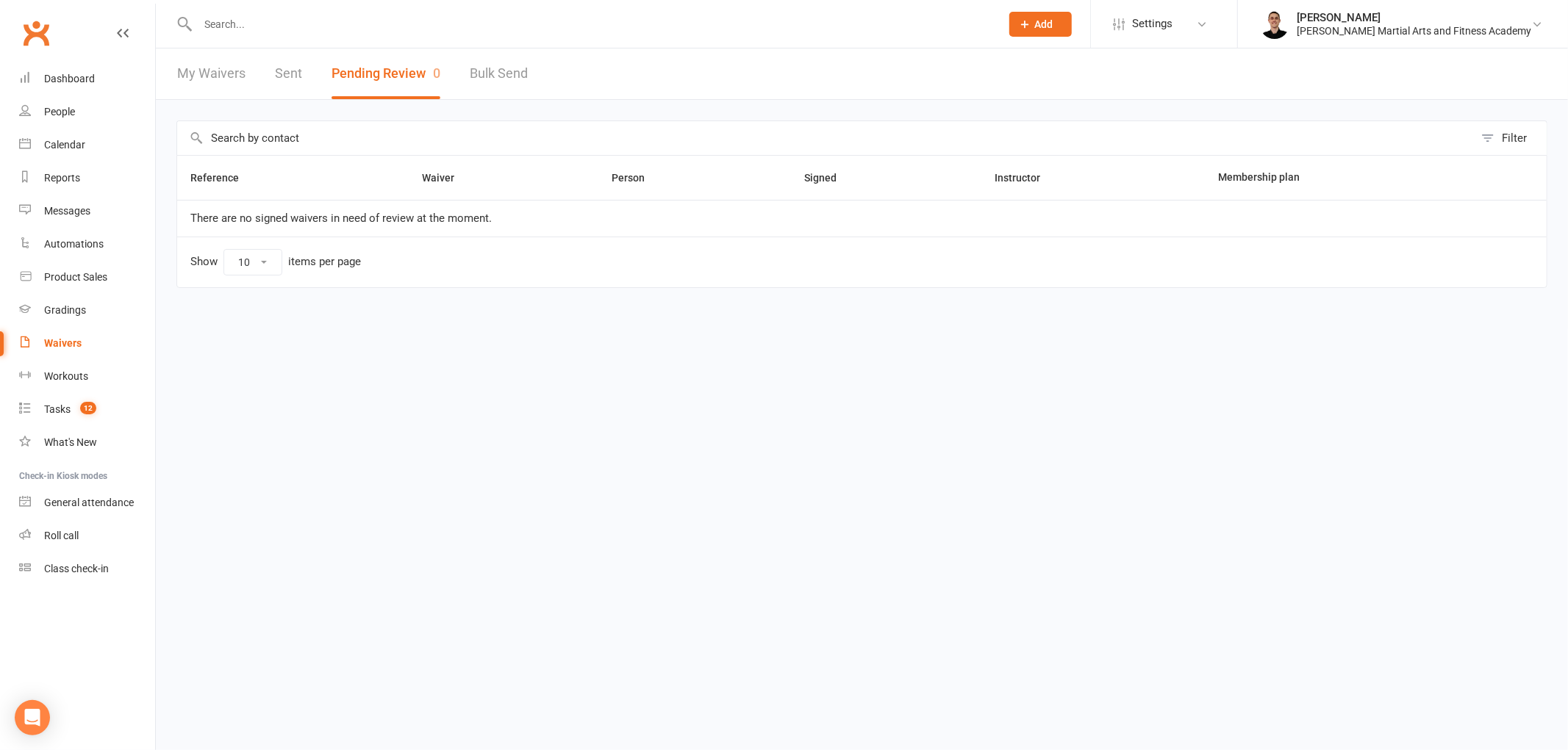
click at [272, 77] on div "My Waivers Sent Pending Review 0 Bulk Send" at bounding box center [353, 73] width 393 height 51
click at [298, 66] on link "Sent" at bounding box center [288, 73] width 28 height 51
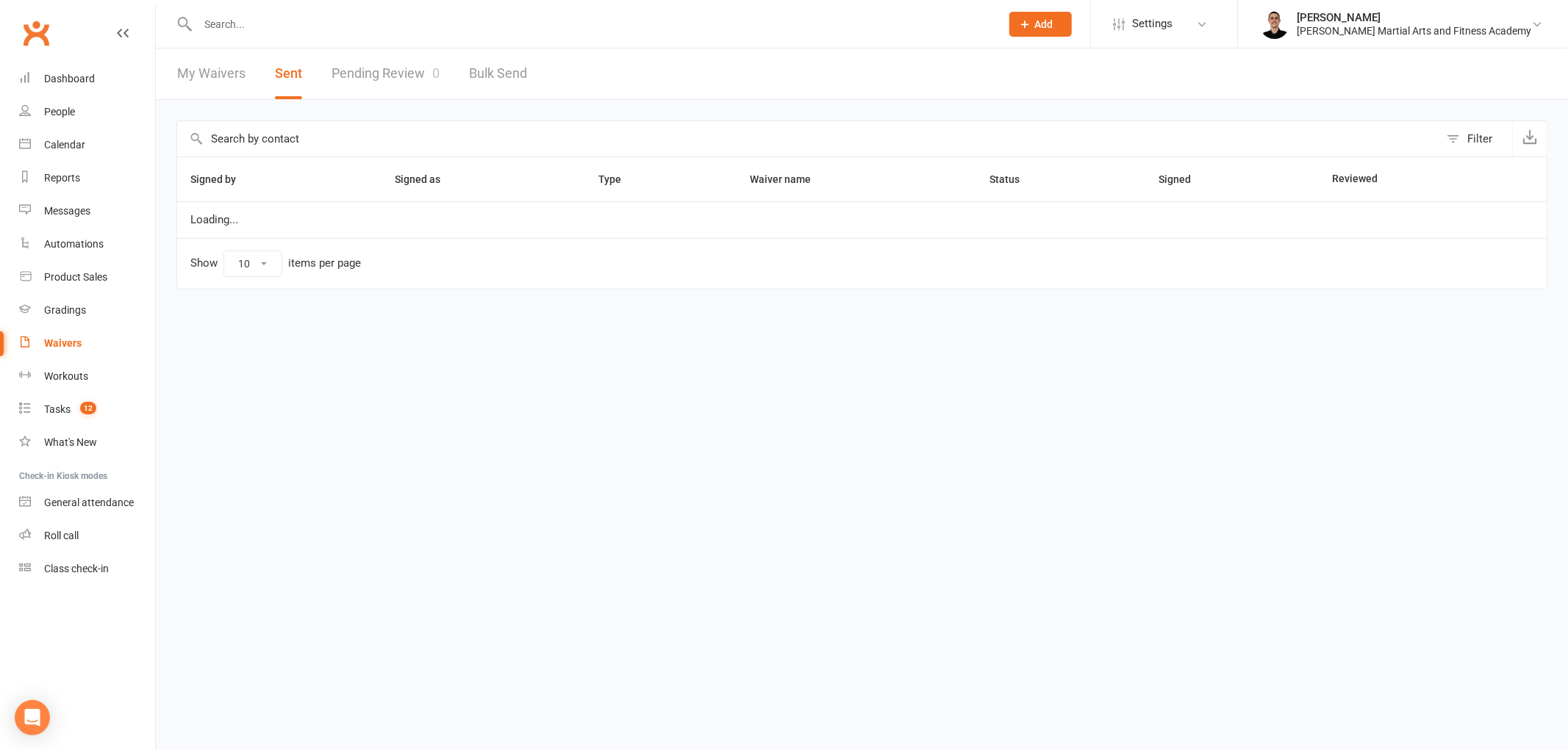
select select "25"
